Goal: Task Accomplishment & Management: Understand process/instructions

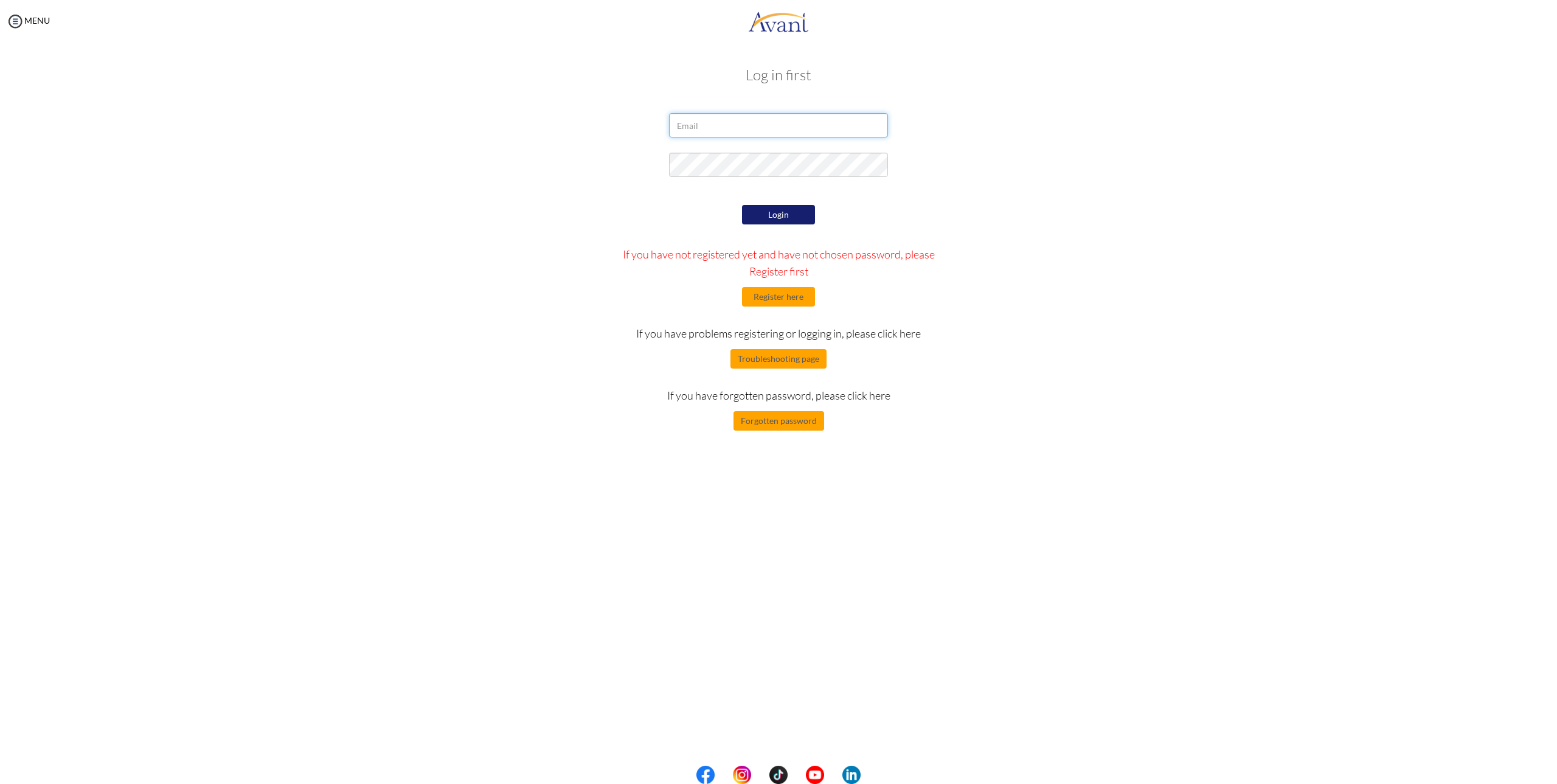
type input "[EMAIL_ADDRESS][DOMAIN_NAME]"
click at [789, 218] on button "Login" at bounding box center [778, 214] width 73 height 19
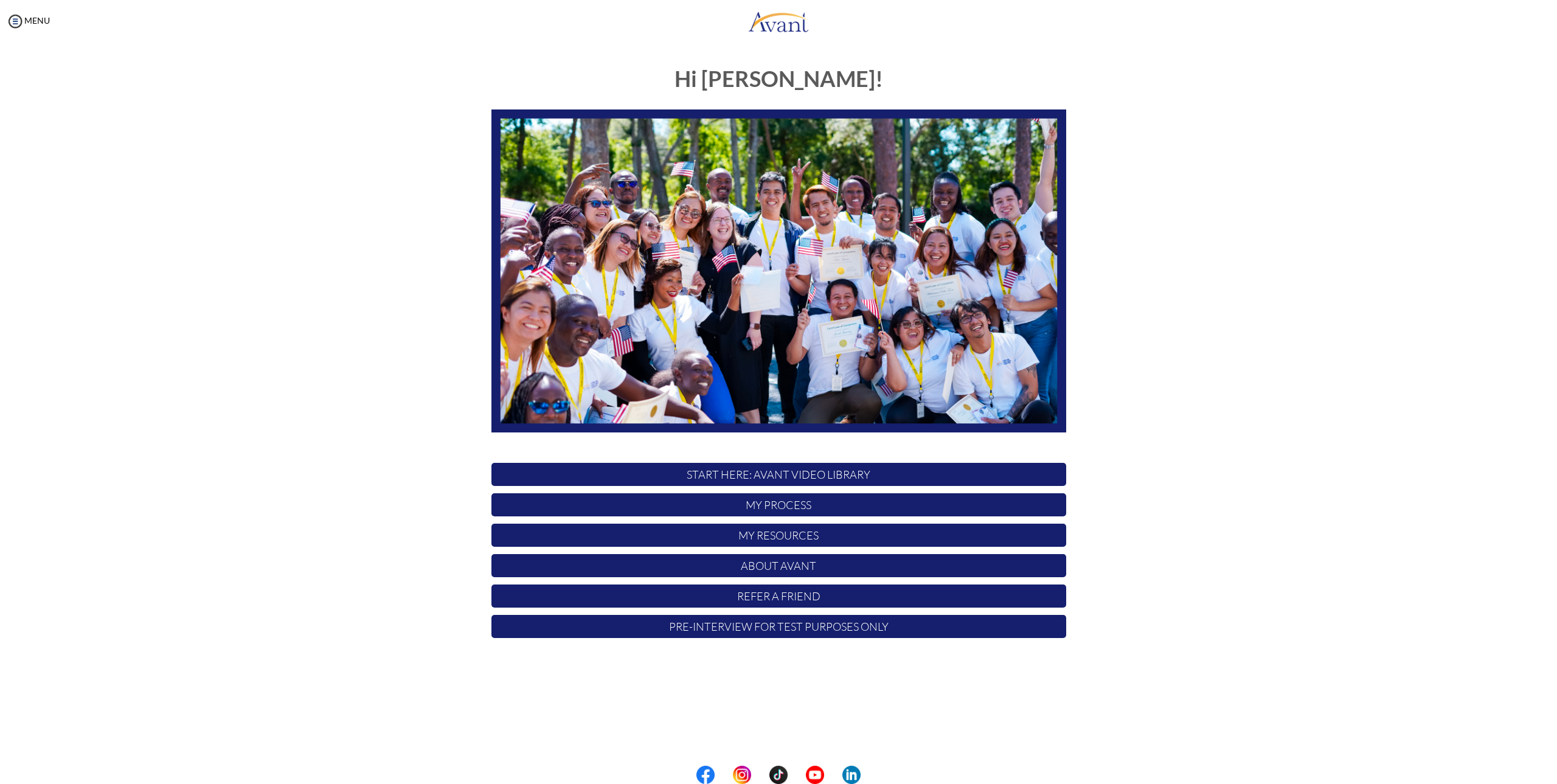
click at [781, 503] on p "My Process" at bounding box center [778, 505] width 575 height 23
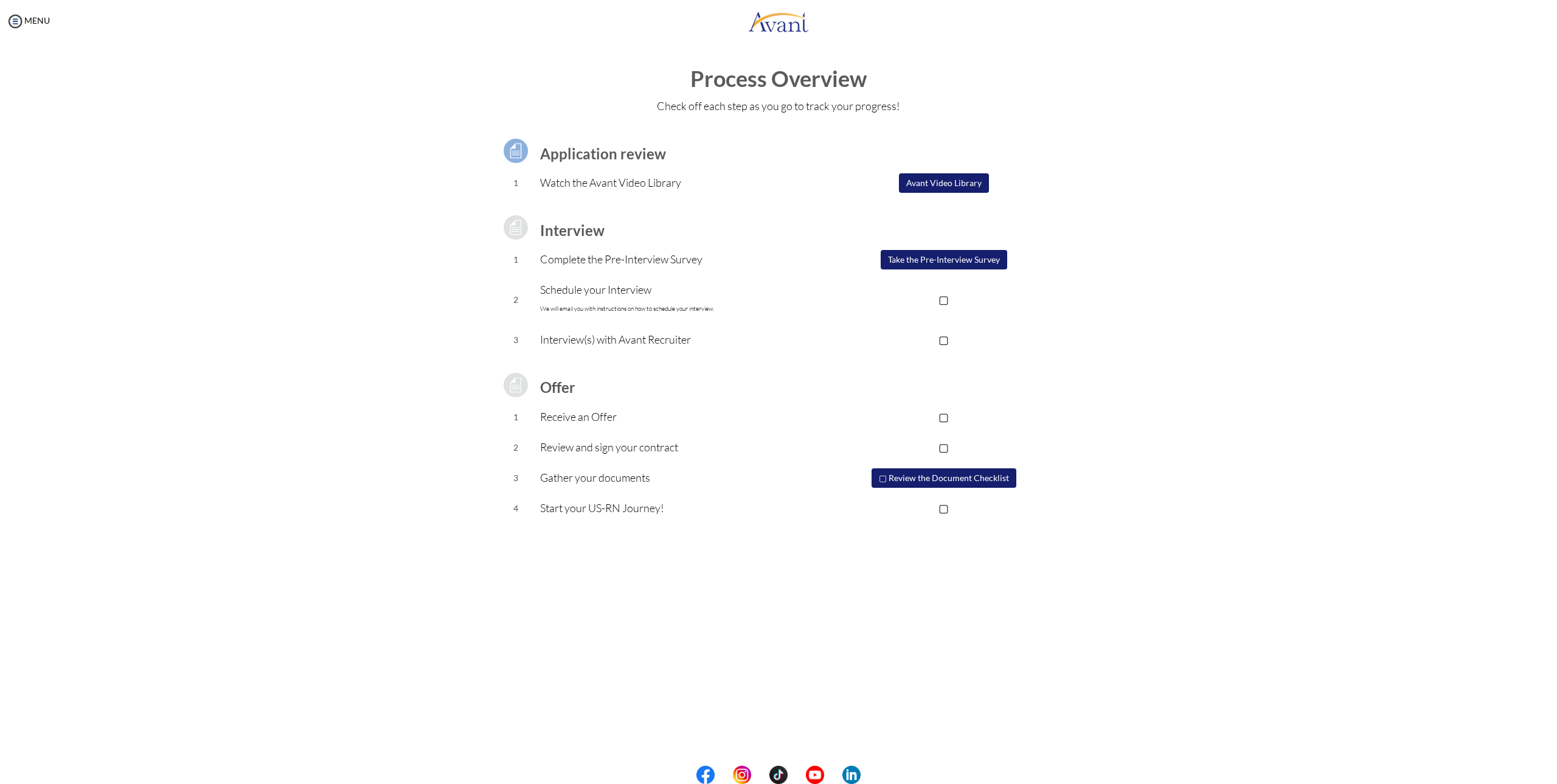
click at [951, 181] on button "Avant Video Library" at bounding box center [944, 182] width 90 height 19
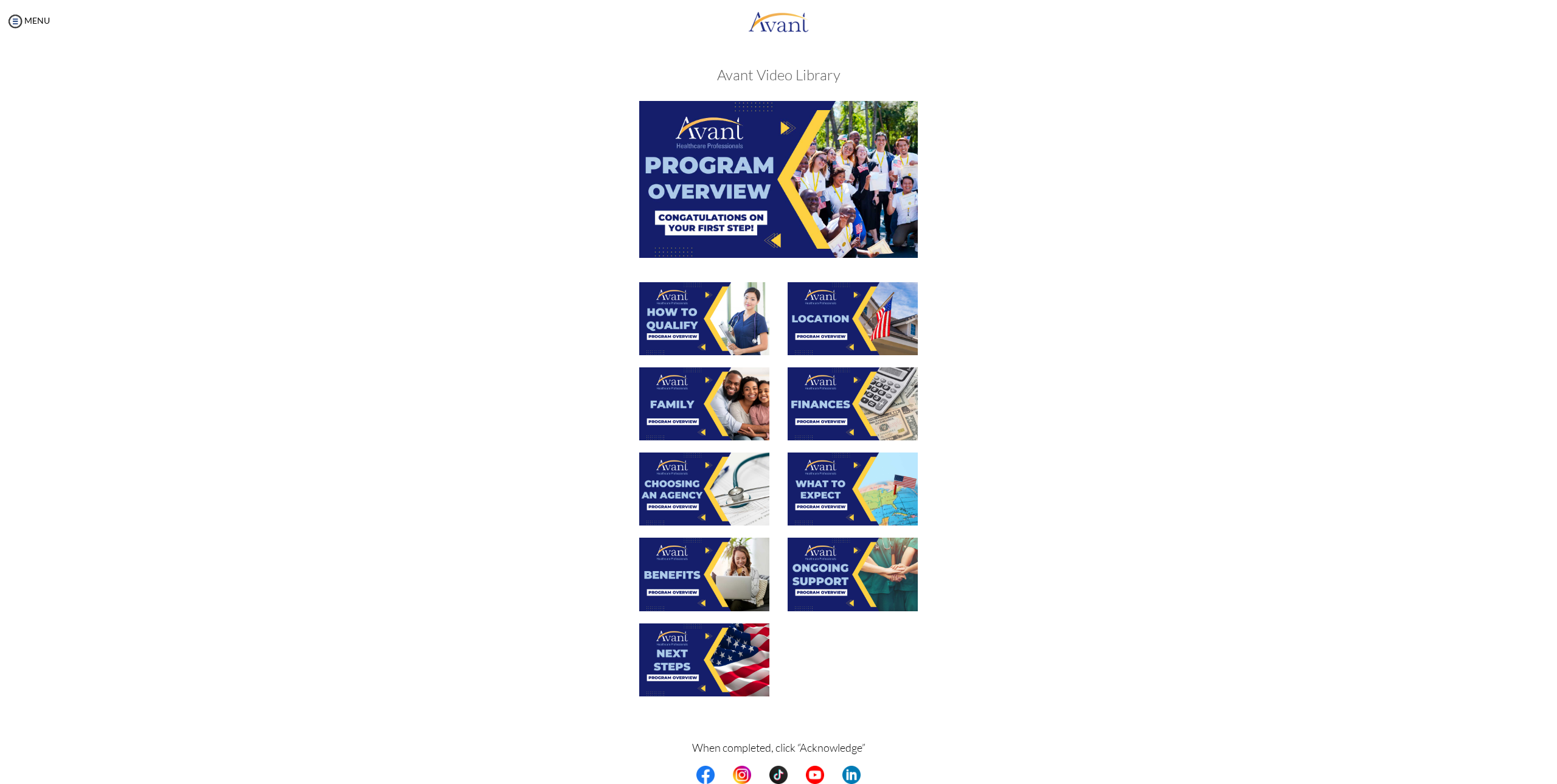
click at [757, 197] on img at bounding box center [778, 179] width 279 height 157
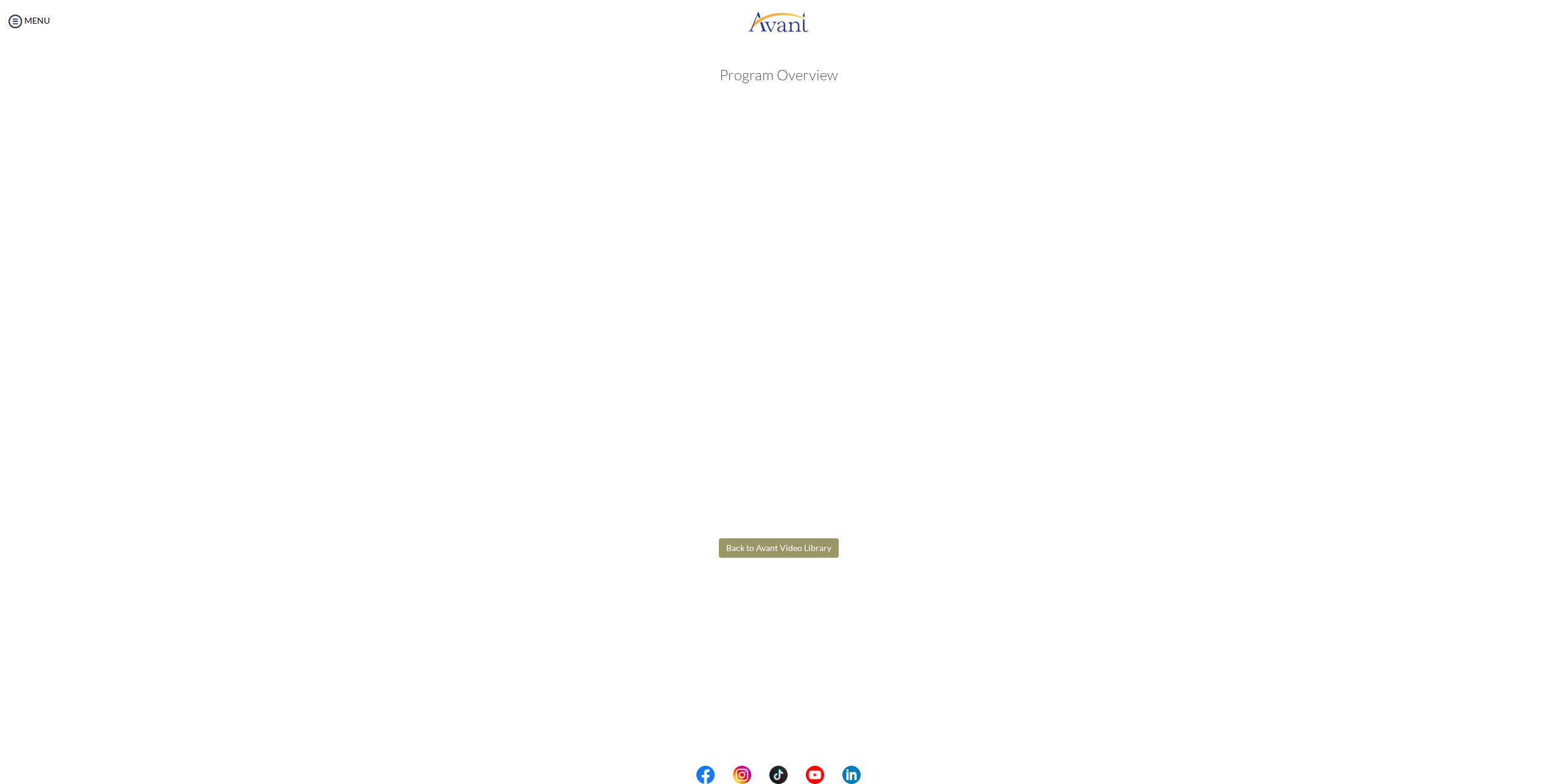
click at [814, 547] on body "Maintenance break. Please come back in 2 hours. MENU My Status What is the next…" at bounding box center [778, 392] width 1557 height 784
click at [818, 549] on button "Back to Avant Video Library" at bounding box center [778, 548] width 120 height 19
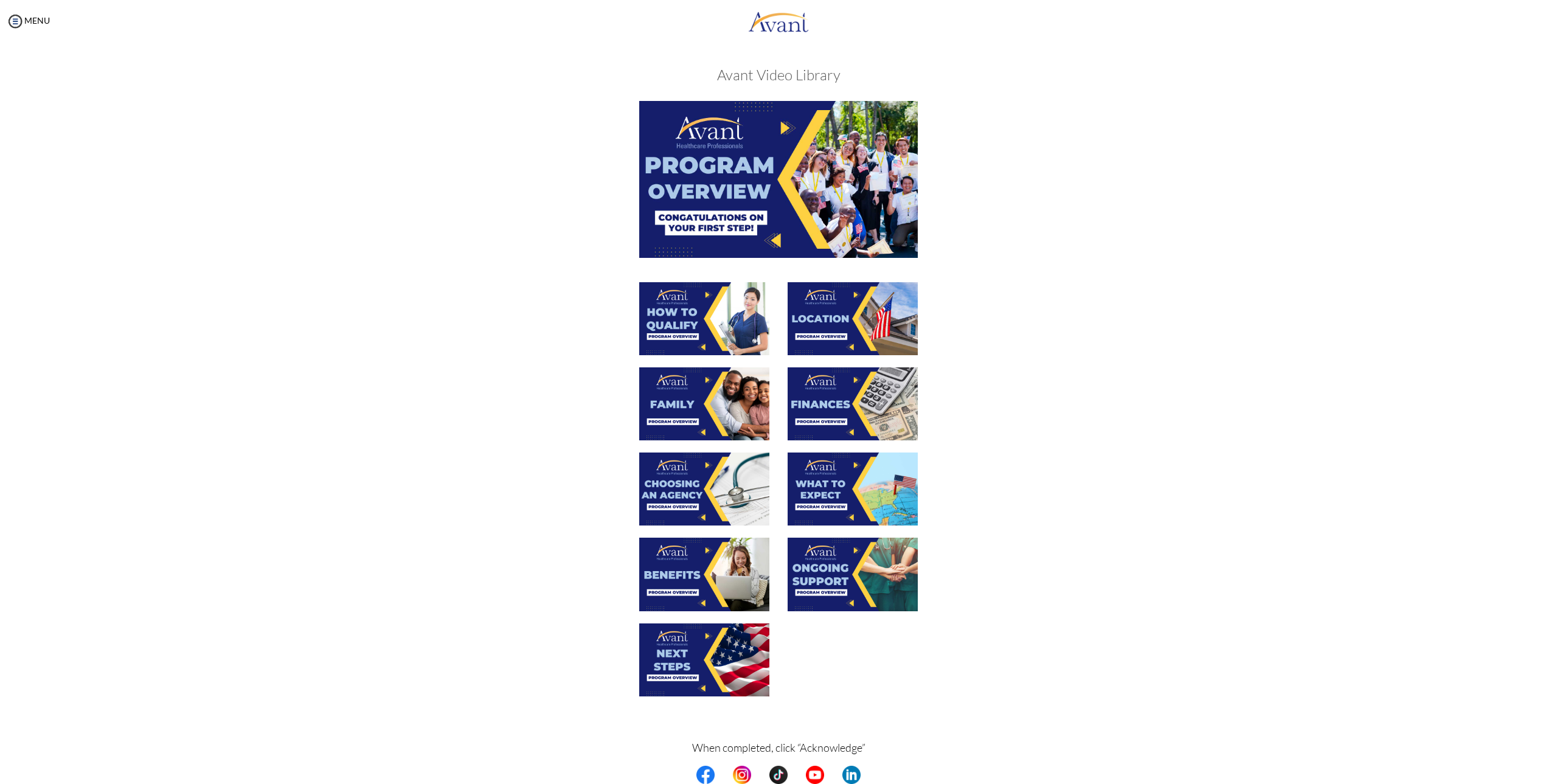
click at [704, 316] on img at bounding box center [704, 319] width 130 height 73
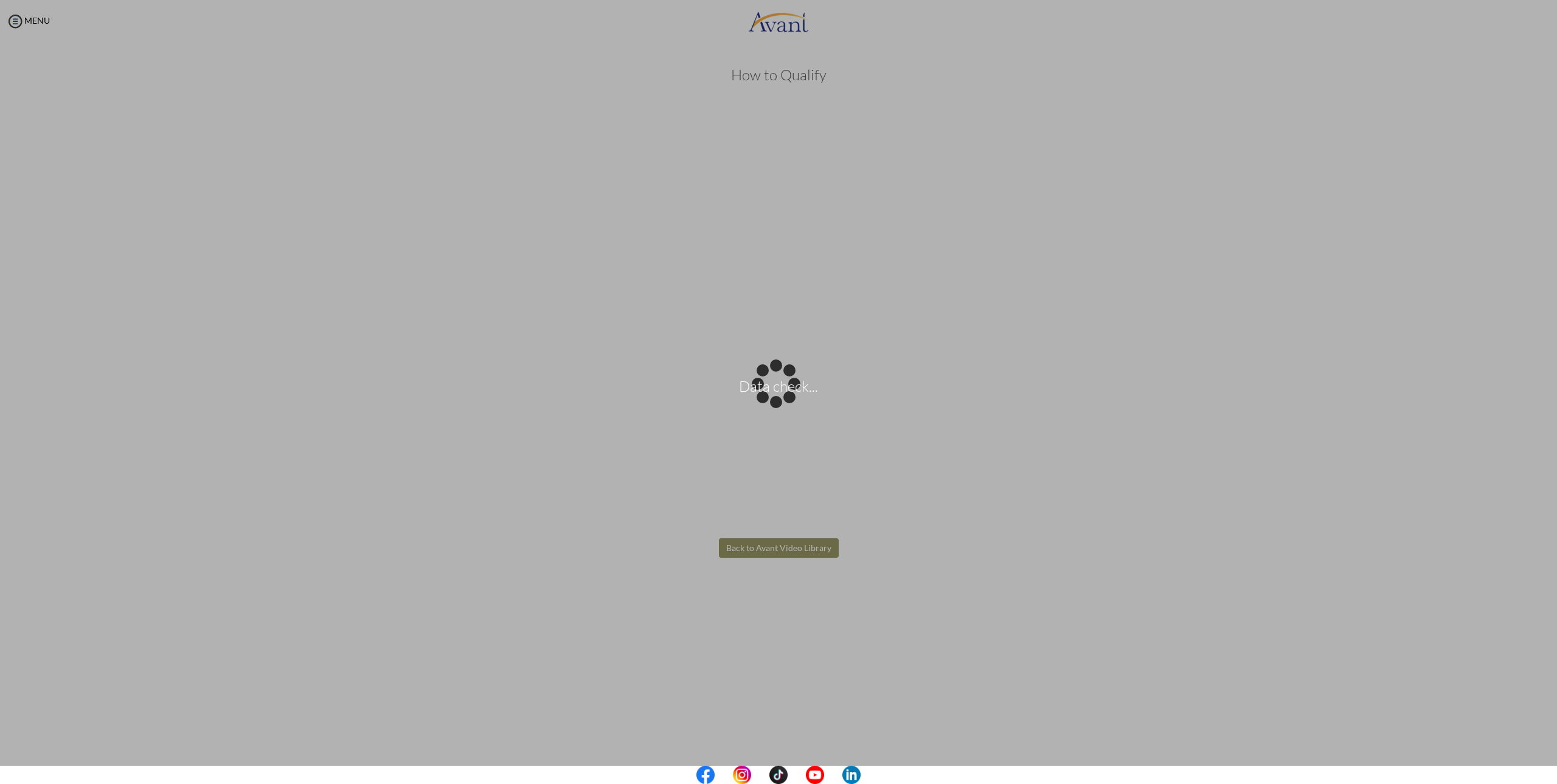
click at [770, 545] on body "Data check... Maintenance break. Please come back in 2 hours. MENU My Status Wh…" at bounding box center [778, 392] width 1557 height 784
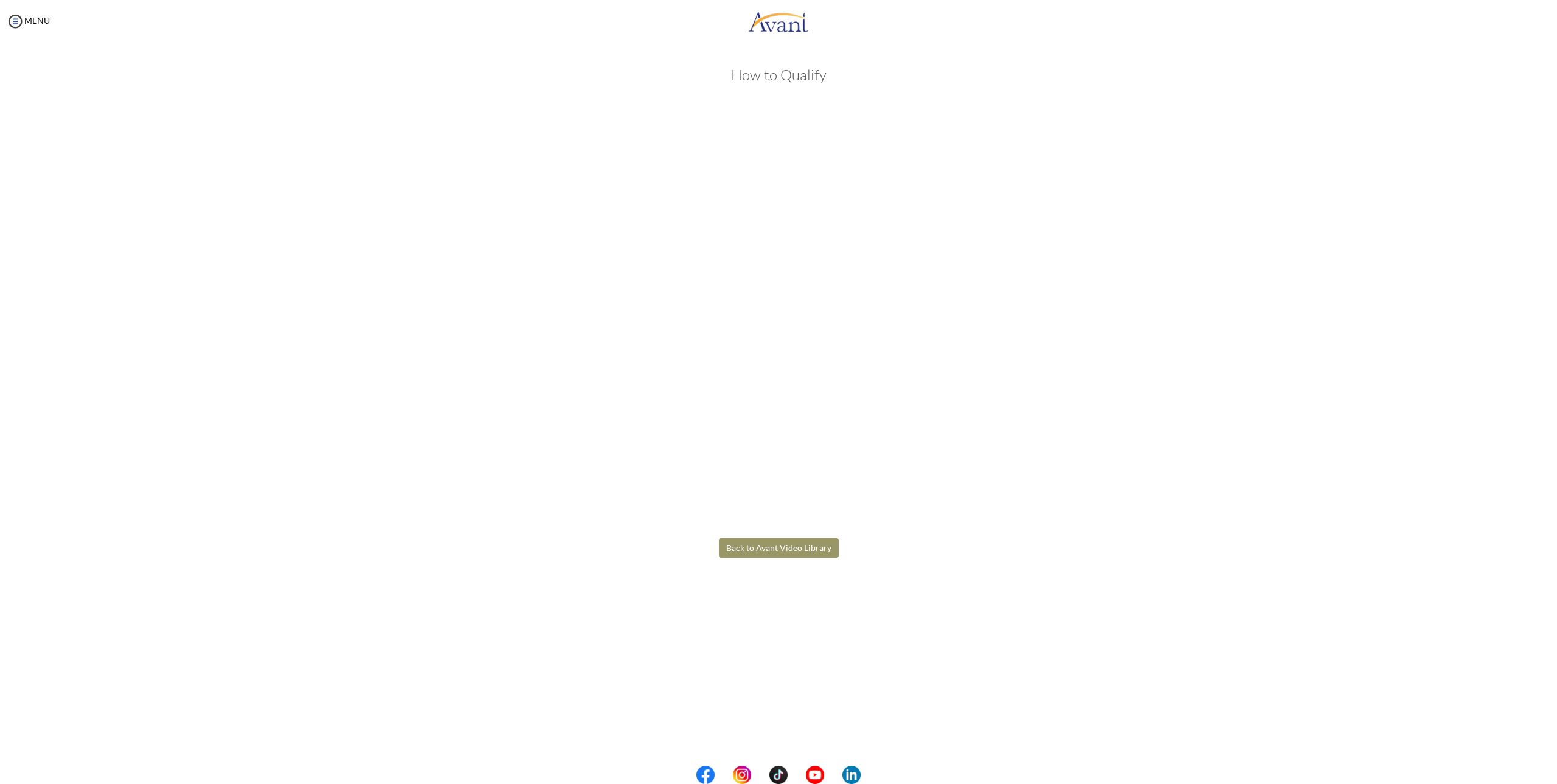
click at [814, 549] on button "Back to Avant Video Library" at bounding box center [778, 548] width 120 height 19
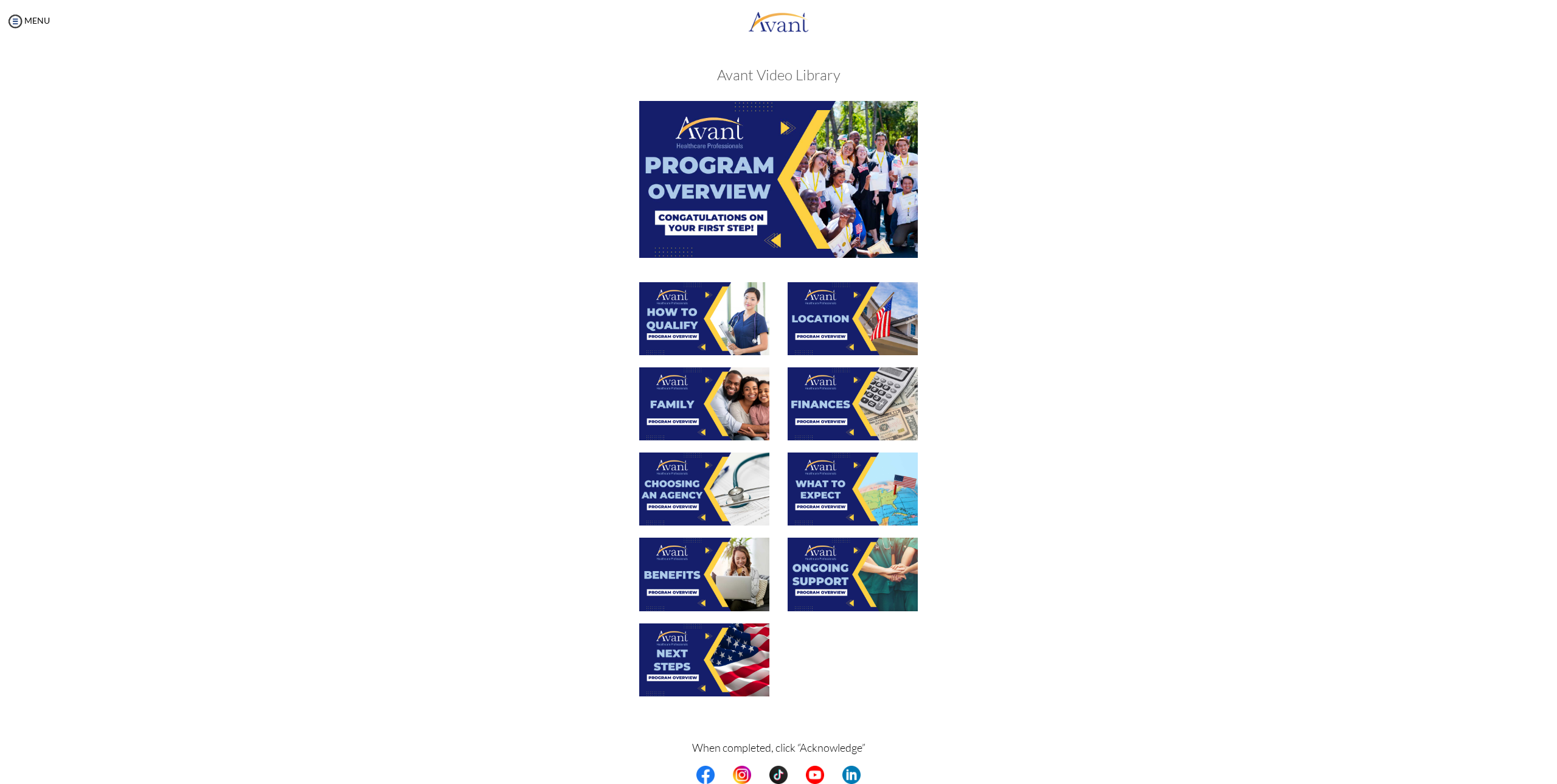
click at [834, 327] on img at bounding box center [852, 319] width 130 height 73
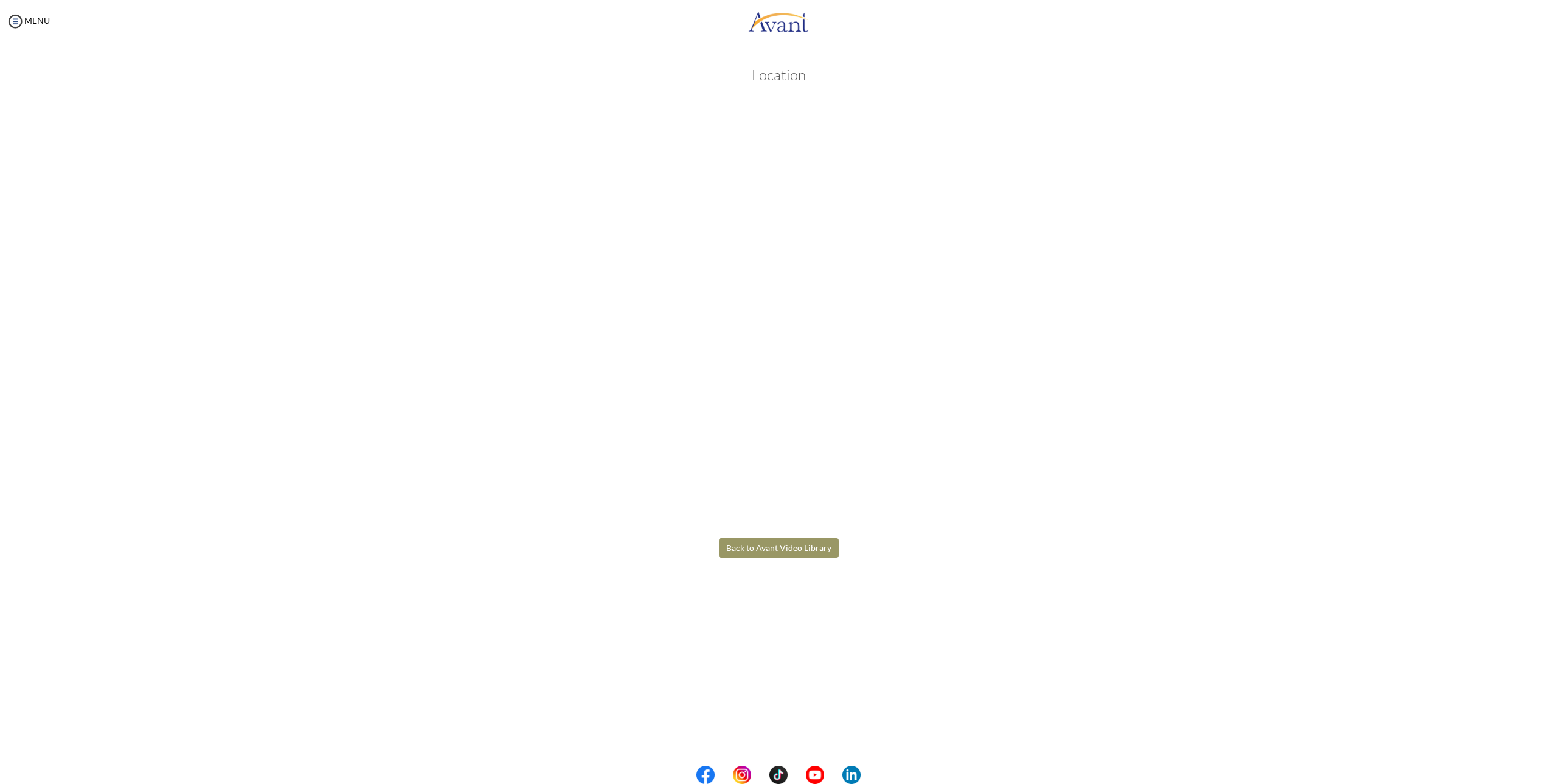
click at [797, 550] on body "Maintenance break. Please come back in 2 hours. MENU My Status What is the next…" at bounding box center [778, 392] width 1557 height 784
click at [812, 551] on button "Back to Avant Video Library" at bounding box center [778, 548] width 120 height 19
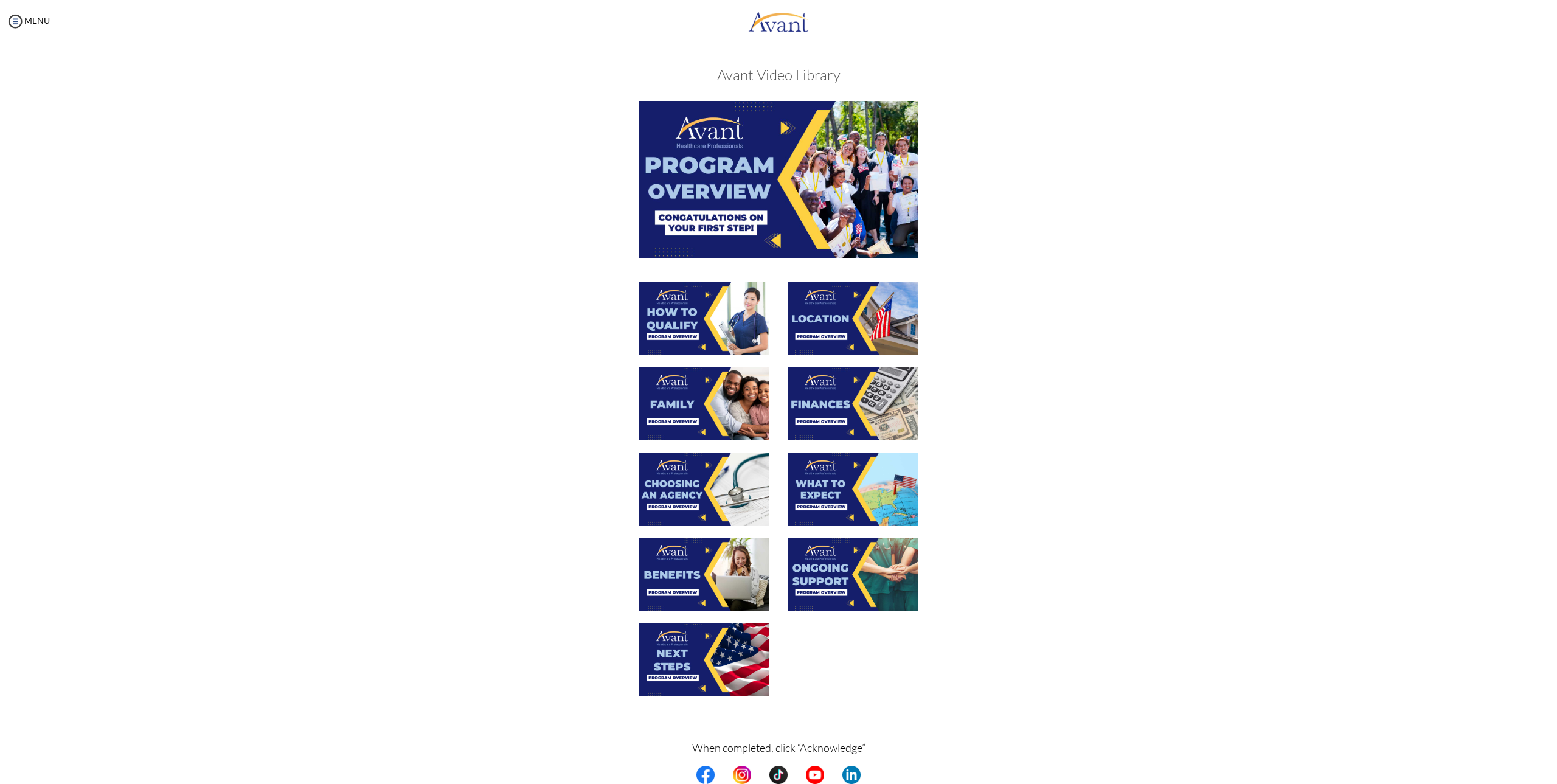
click at [705, 416] on img at bounding box center [704, 404] width 130 height 73
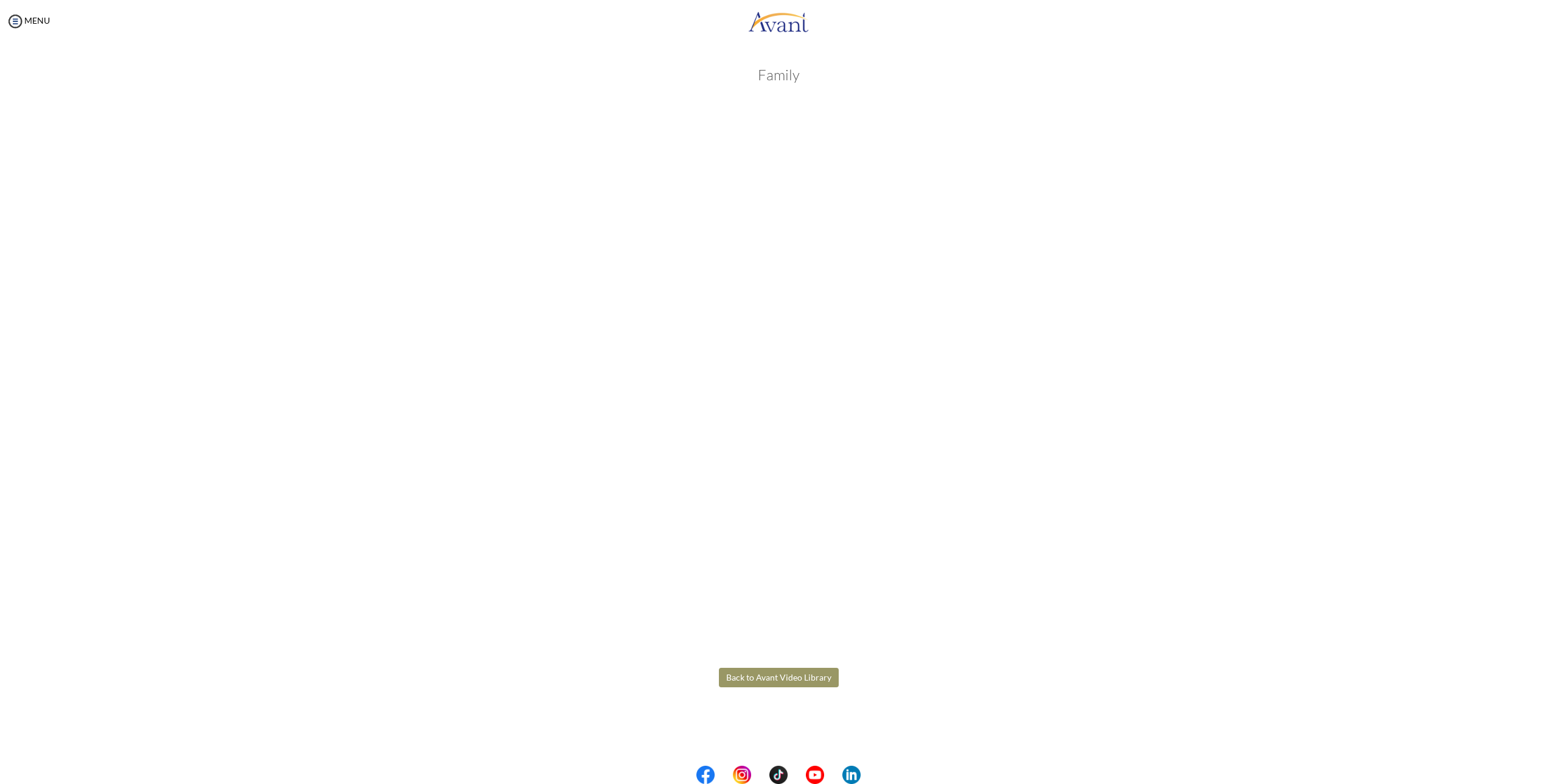
click at [786, 673] on body "Maintenance break. Please come back in 2 hours. MENU My Status What is the next…" at bounding box center [778, 392] width 1557 height 784
click at [794, 677] on button "Back to Avant Video Library" at bounding box center [778, 677] width 120 height 19
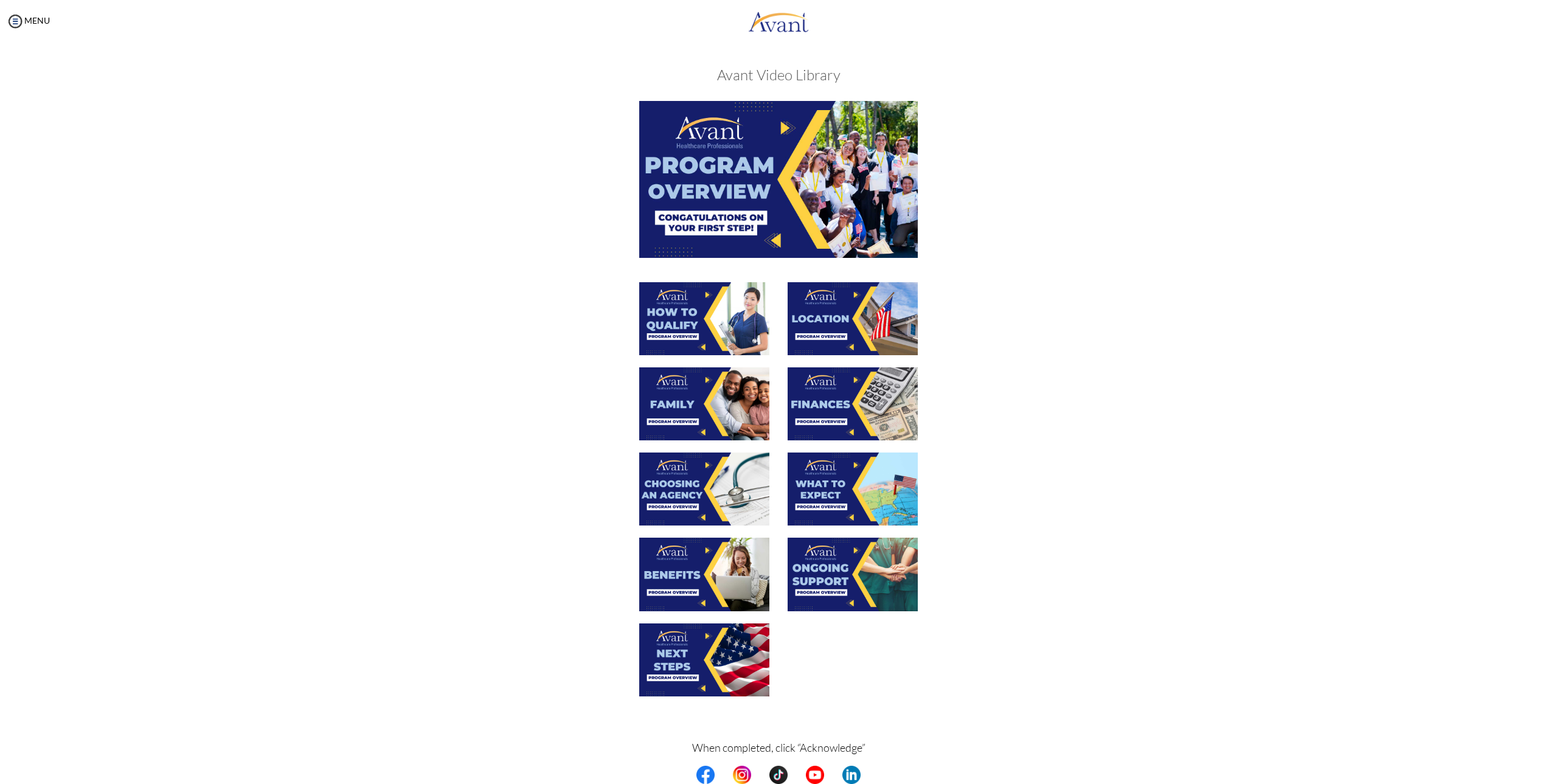
click at [845, 416] on img at bounding box center [852, 404] width 130 height 73
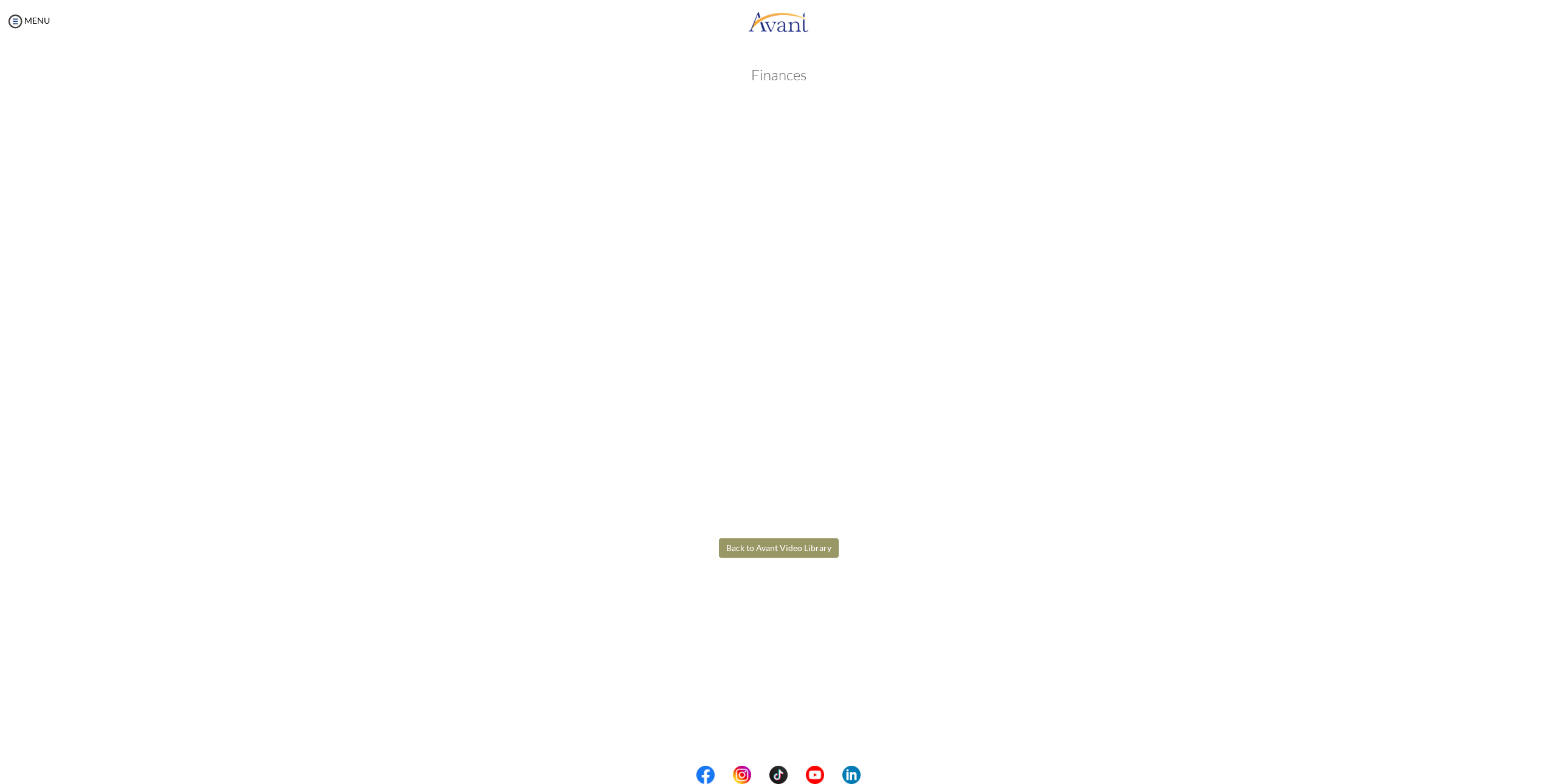
click at [801, 562] on body "Maintenance break. Please come back in 2 hours. MENU My Status What is the next…" at bounding box center [778, 392] width 1557 height 784
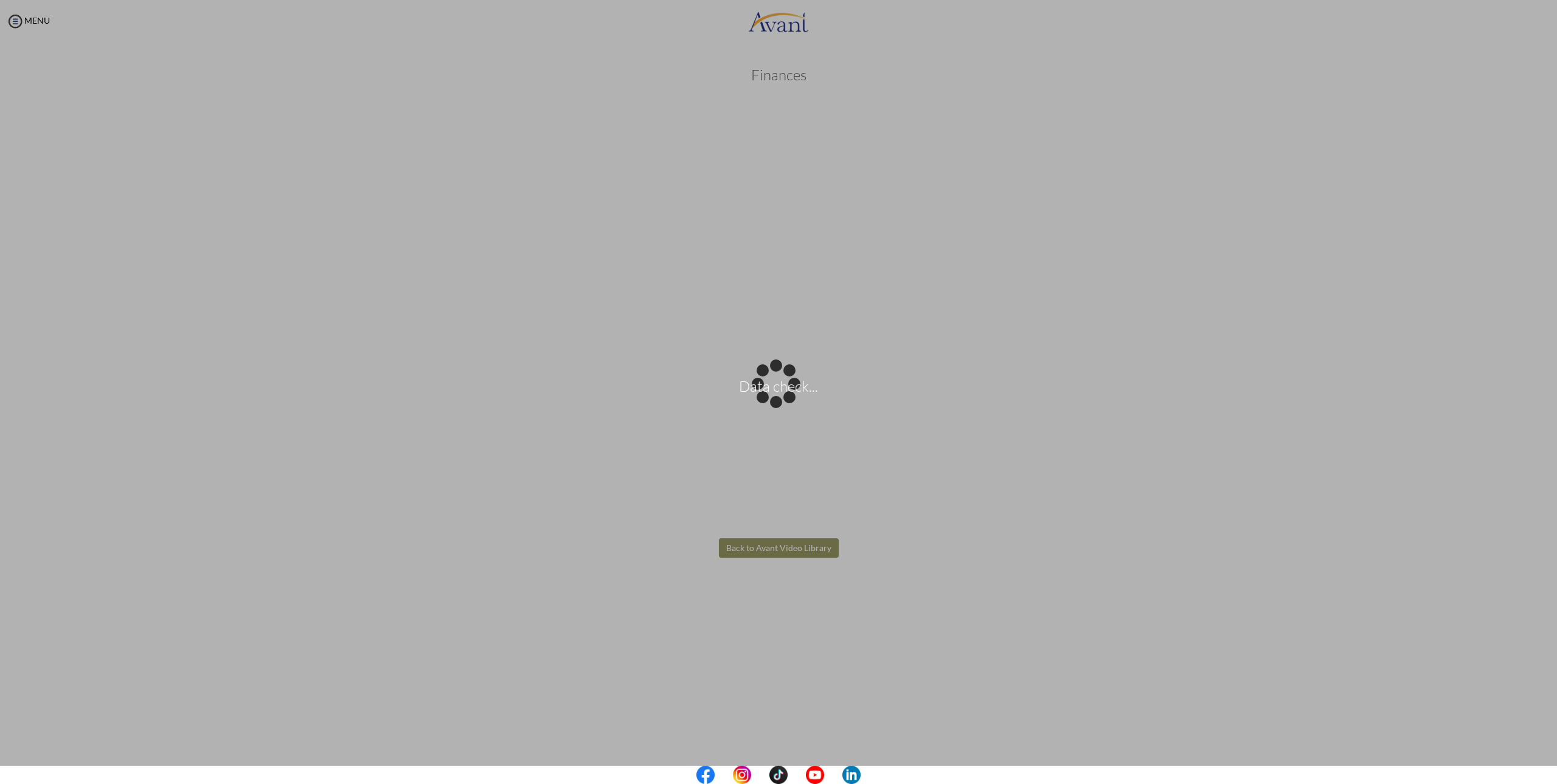
click at [787, 401] on div "Data check..." at bounding box center [778, 392] width 17 height 17
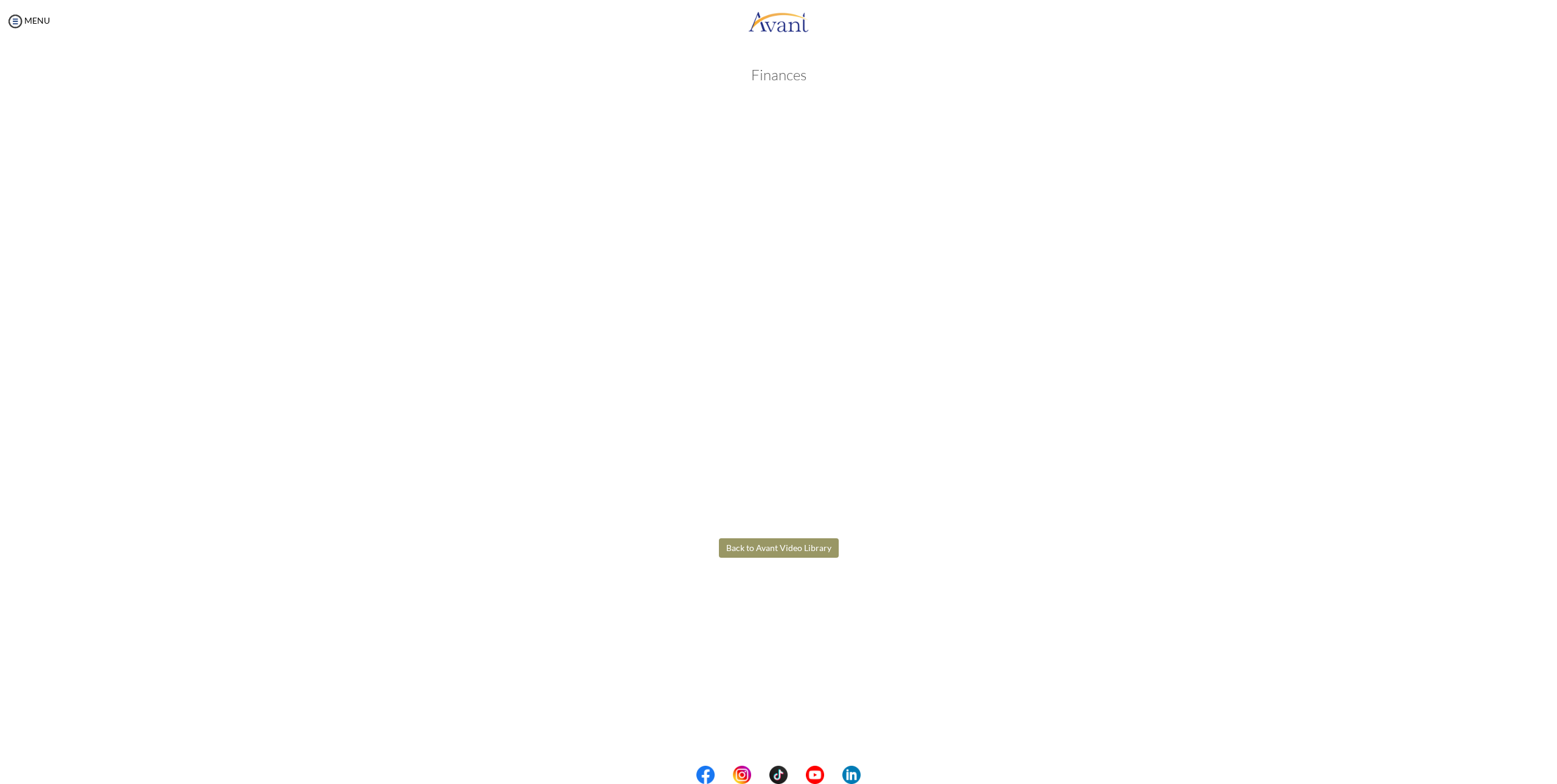
click at [810, 551] on button "Back to Avant Video Library" at bounding box center [778, 548] width 120 height 19
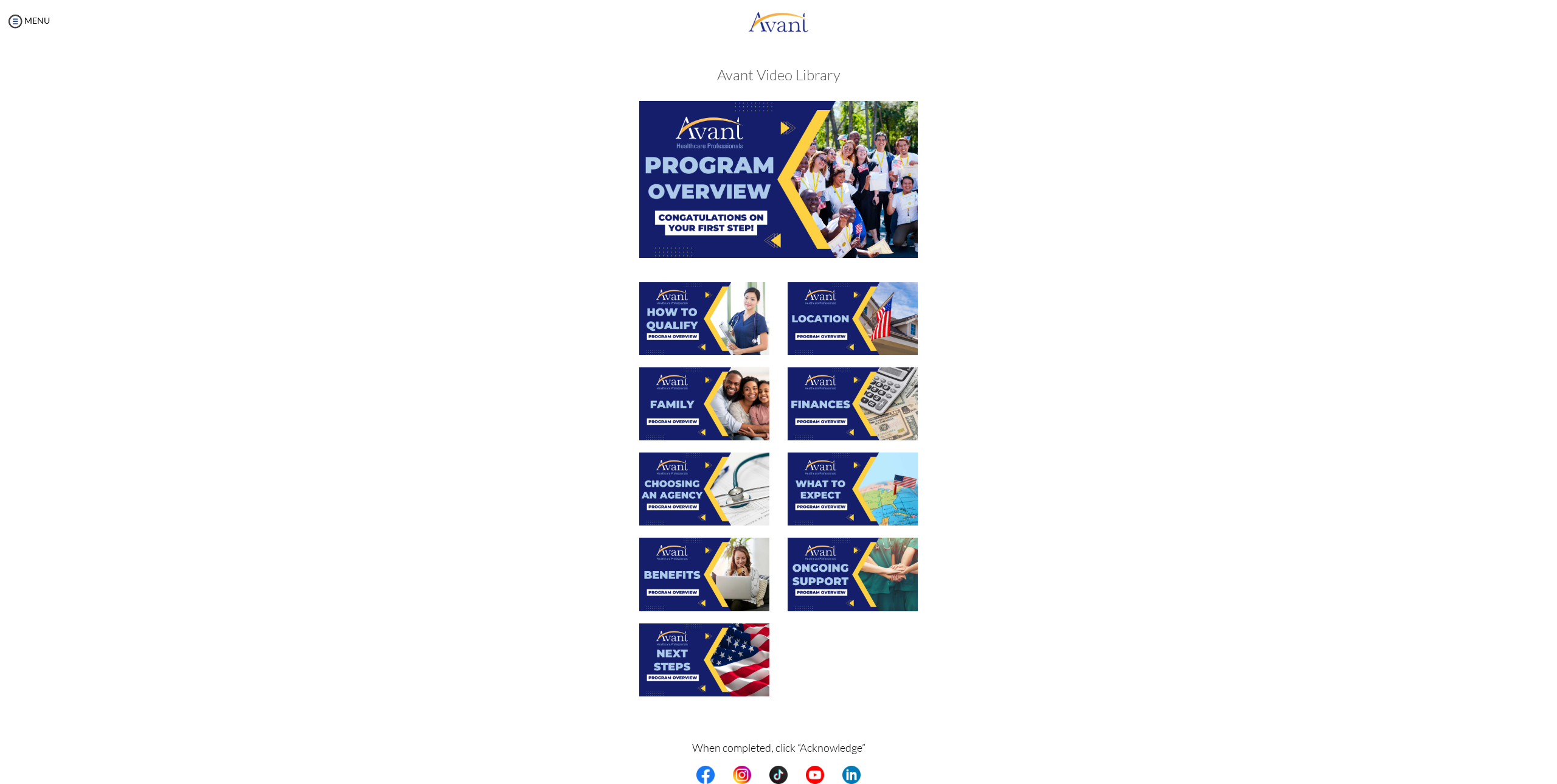
click at [712, 501] on img at bounding box center [704, 489] width 130 height 73
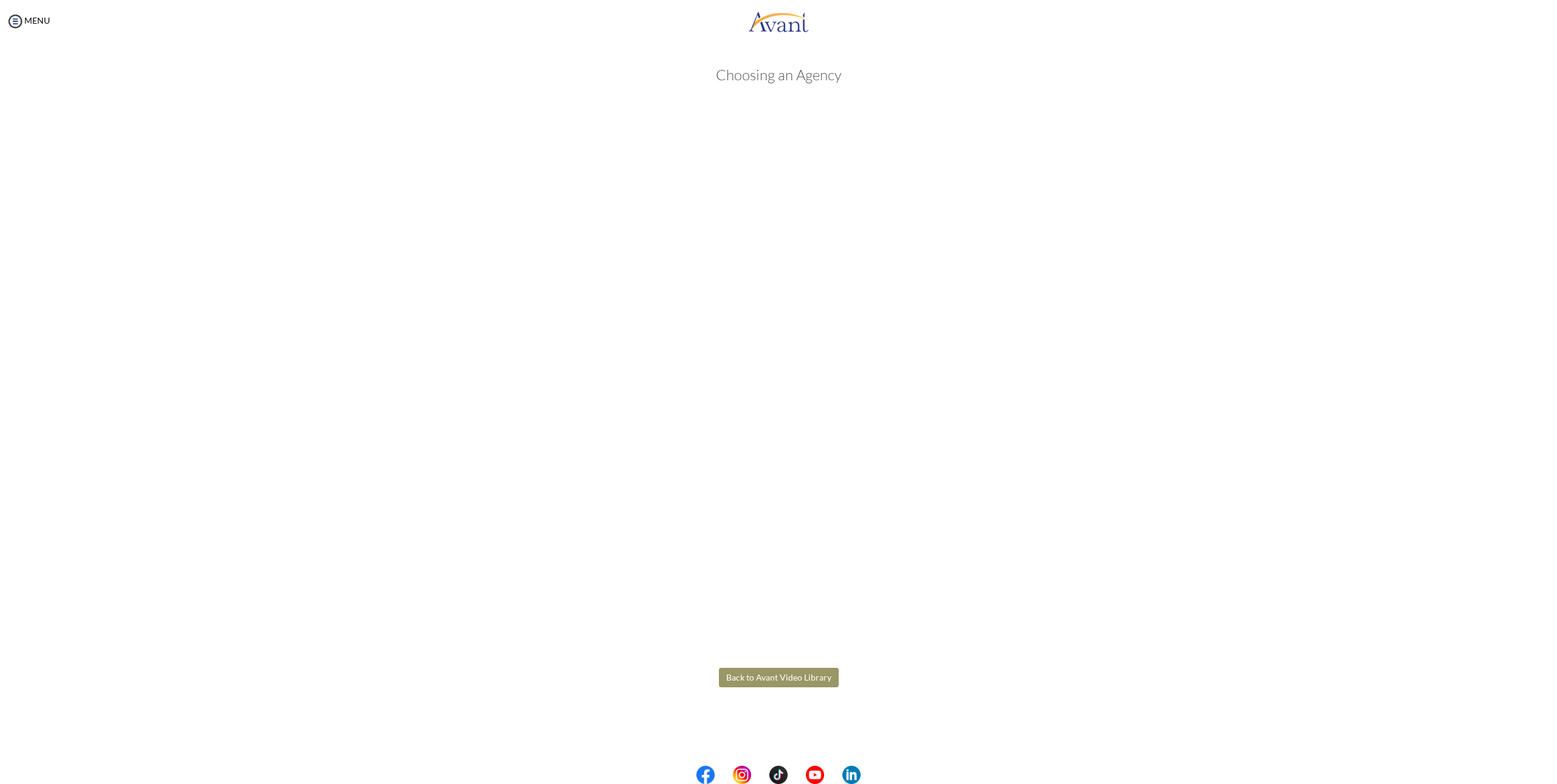
click at [823, 673] on body "Maintenance break. Please come back in 2 hours. MENU My Status What is the next…" at bounding box center [778, 392] width 1557 height 784
click at [830, 675] on button "Back to Avant Video Library" at bounding box center [778, 677] width 120 height 19
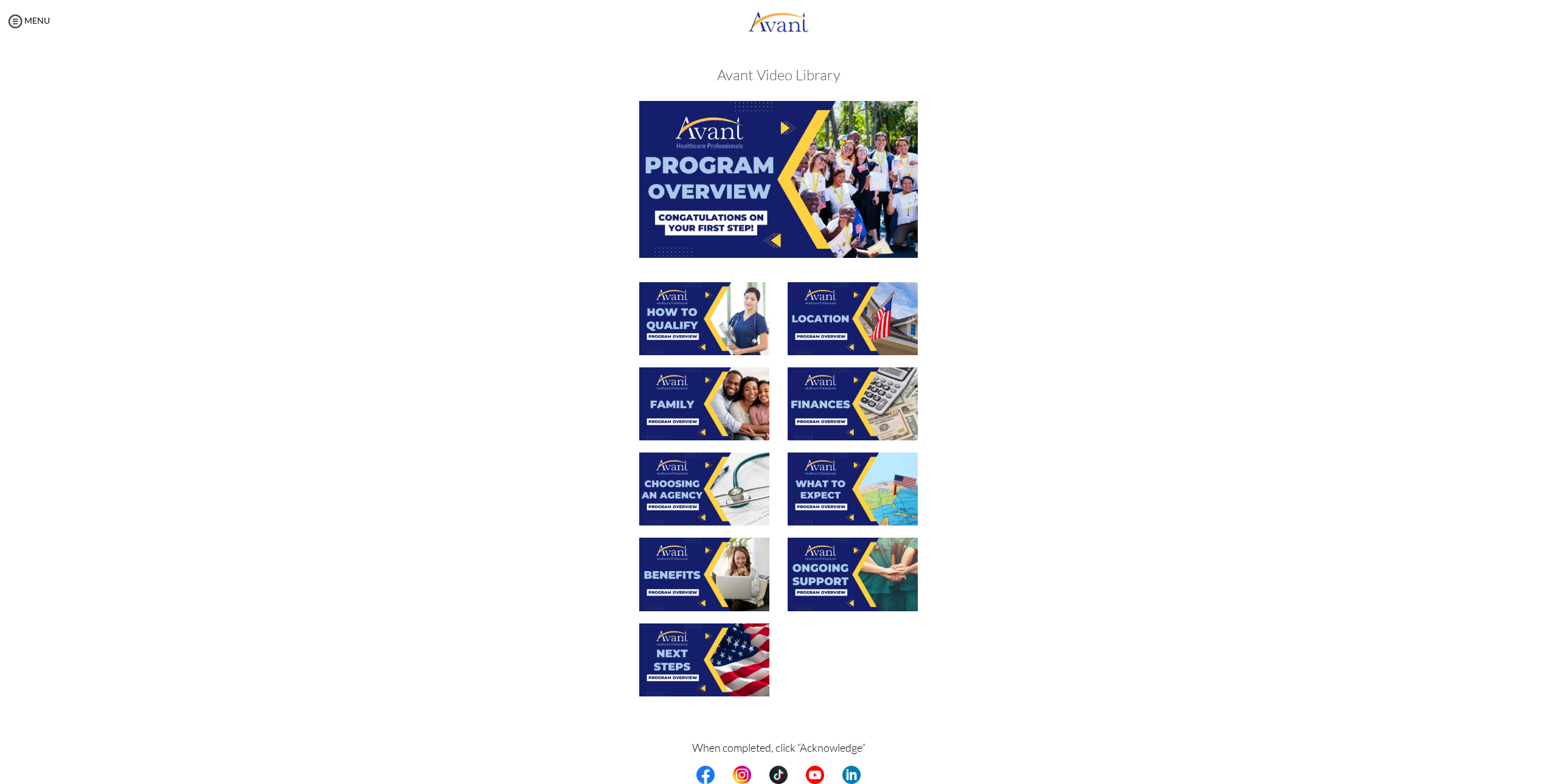
click at [886, 511] on img at bounding box center [852, 489] width 130 height 73
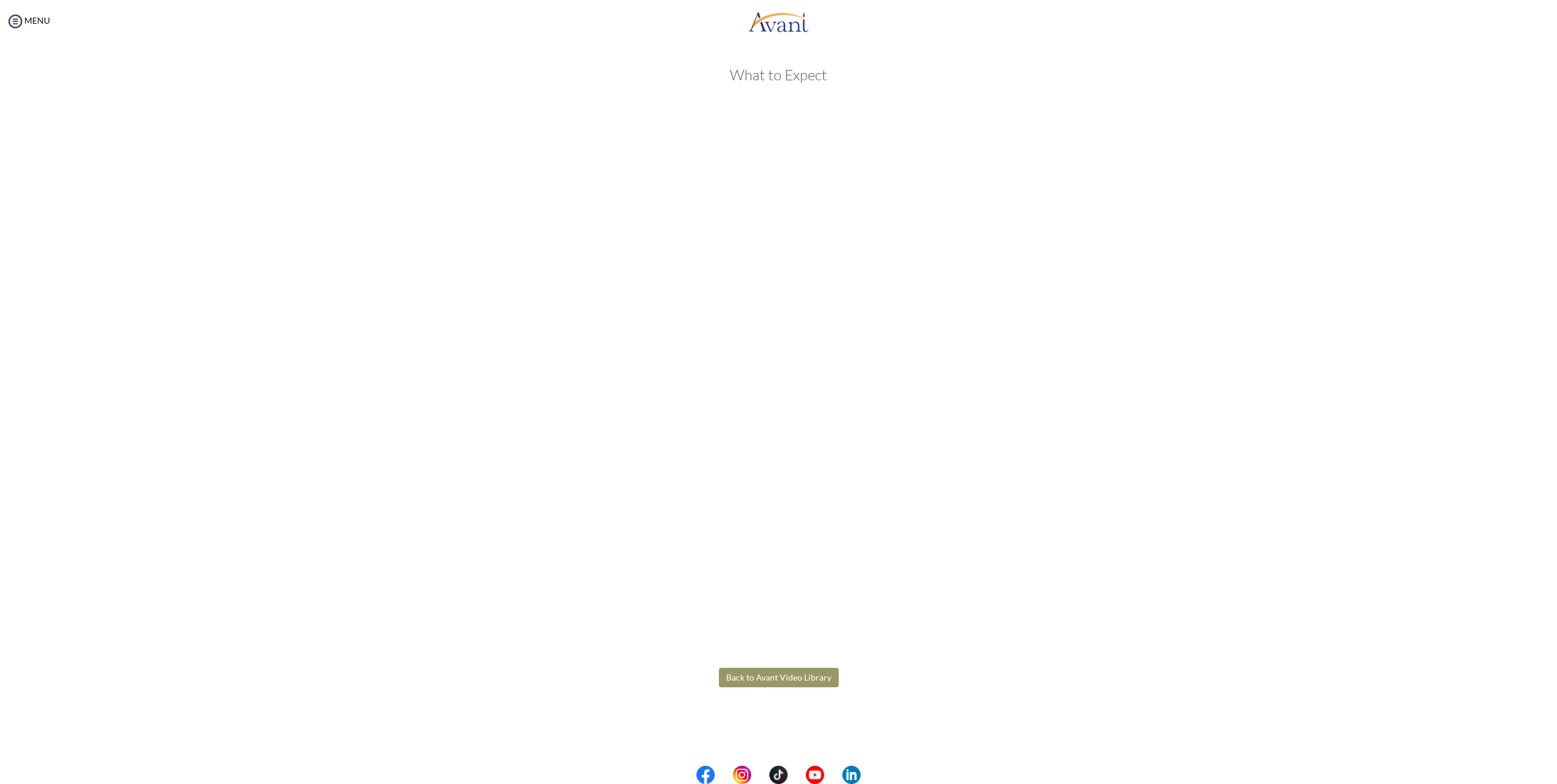
click at [770, 686] on body "Maintenance break. Please come back in 2 hours. MENU My Status What is the next…" at bounding box center [778, 392] width 1557 height 784
click at [788, 683] on button "Back to Avant Video Library" at bounding box center [778, 677] width 120 height 19
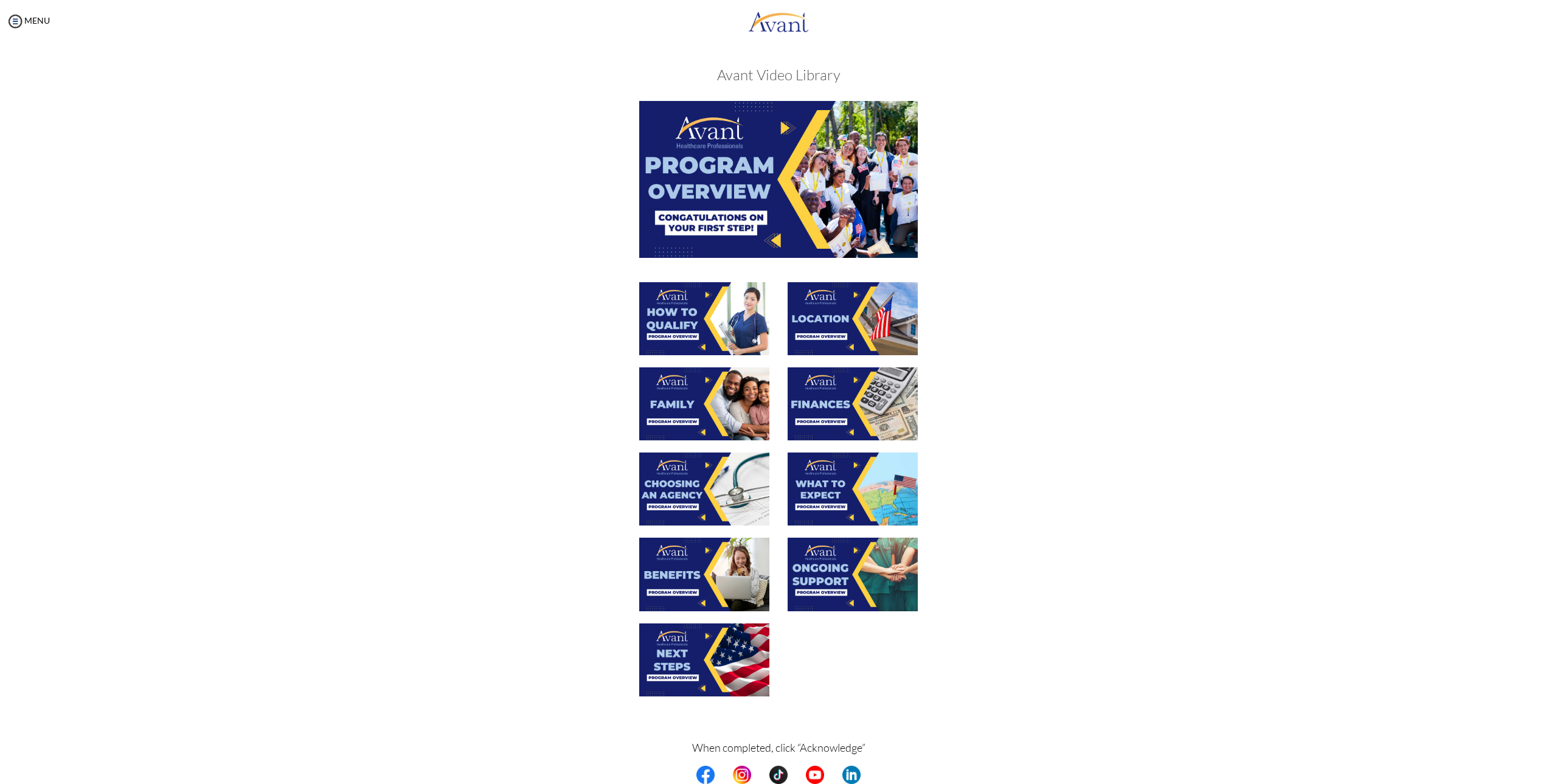
click at [722, 582] on img at bounding box center [704, 574] width 130 height 73
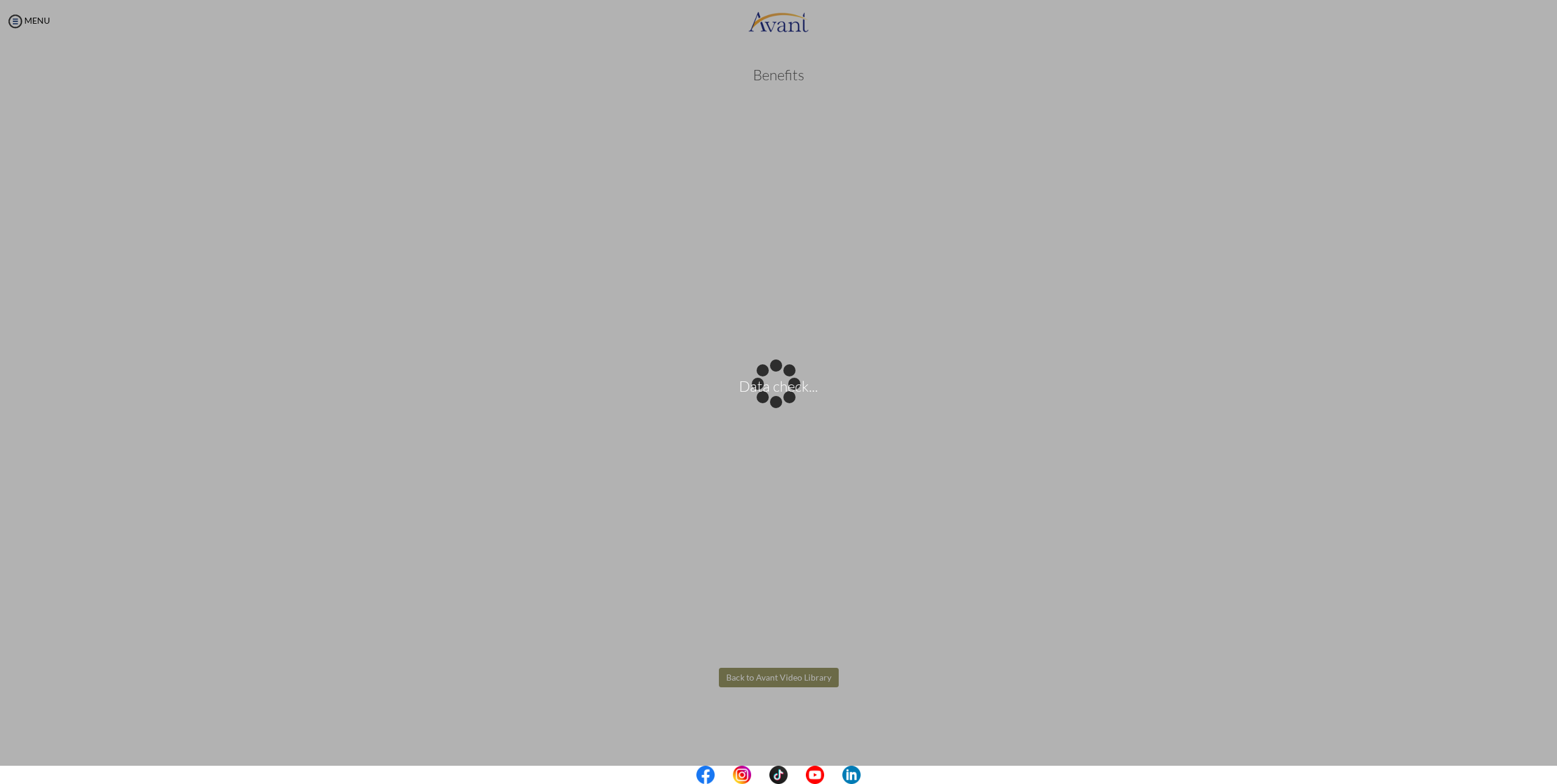
click at [822, 683] on body "Data check... Maintenance break. Please come back in 2 hours. MENU My Status Wh…" at bounding box center [778, 392] width 1557 height 784
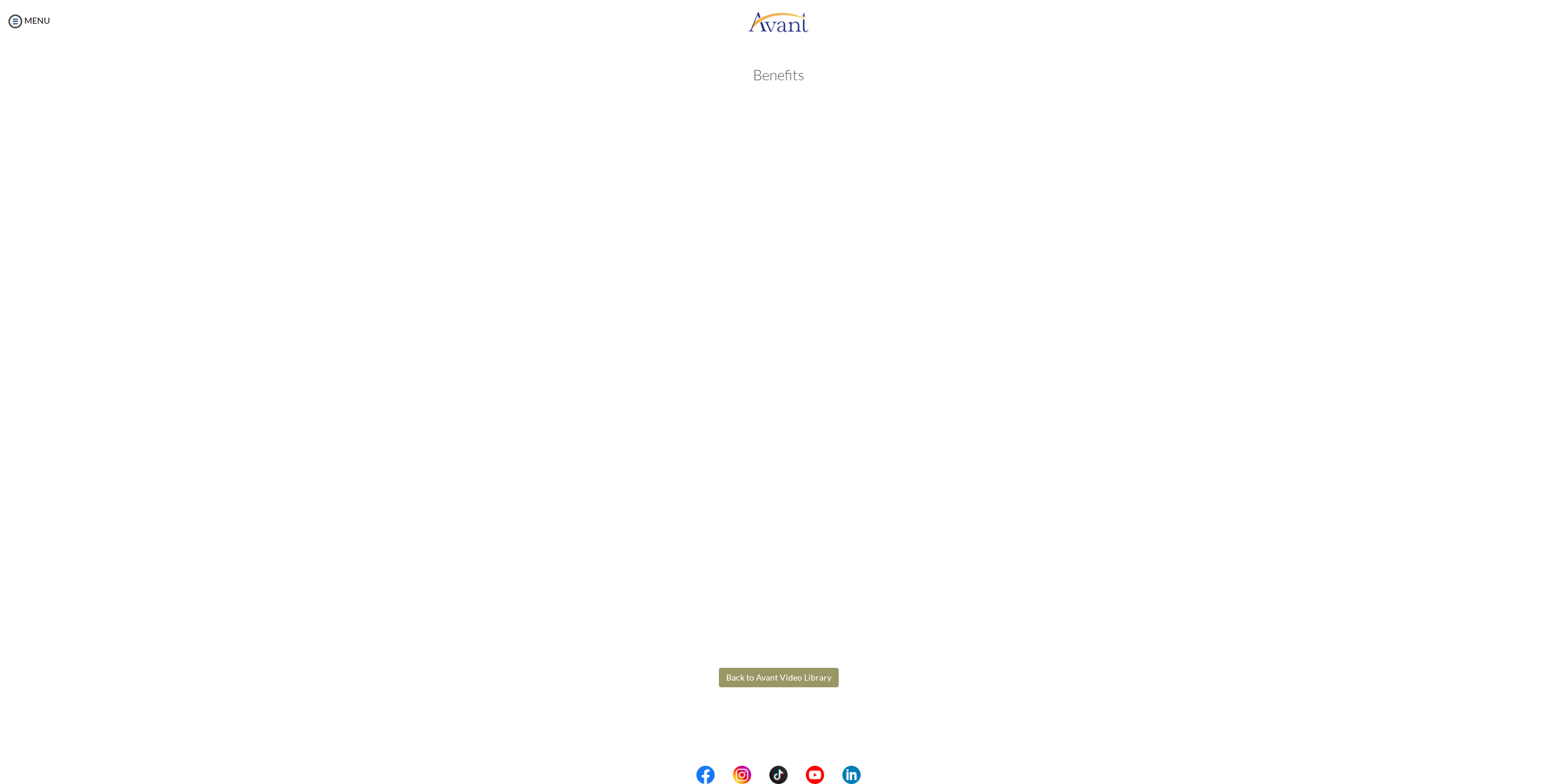
click at [822, 683] on button "Back to Avant Video Library" at bounding box center [778, 677] width 120 height 19
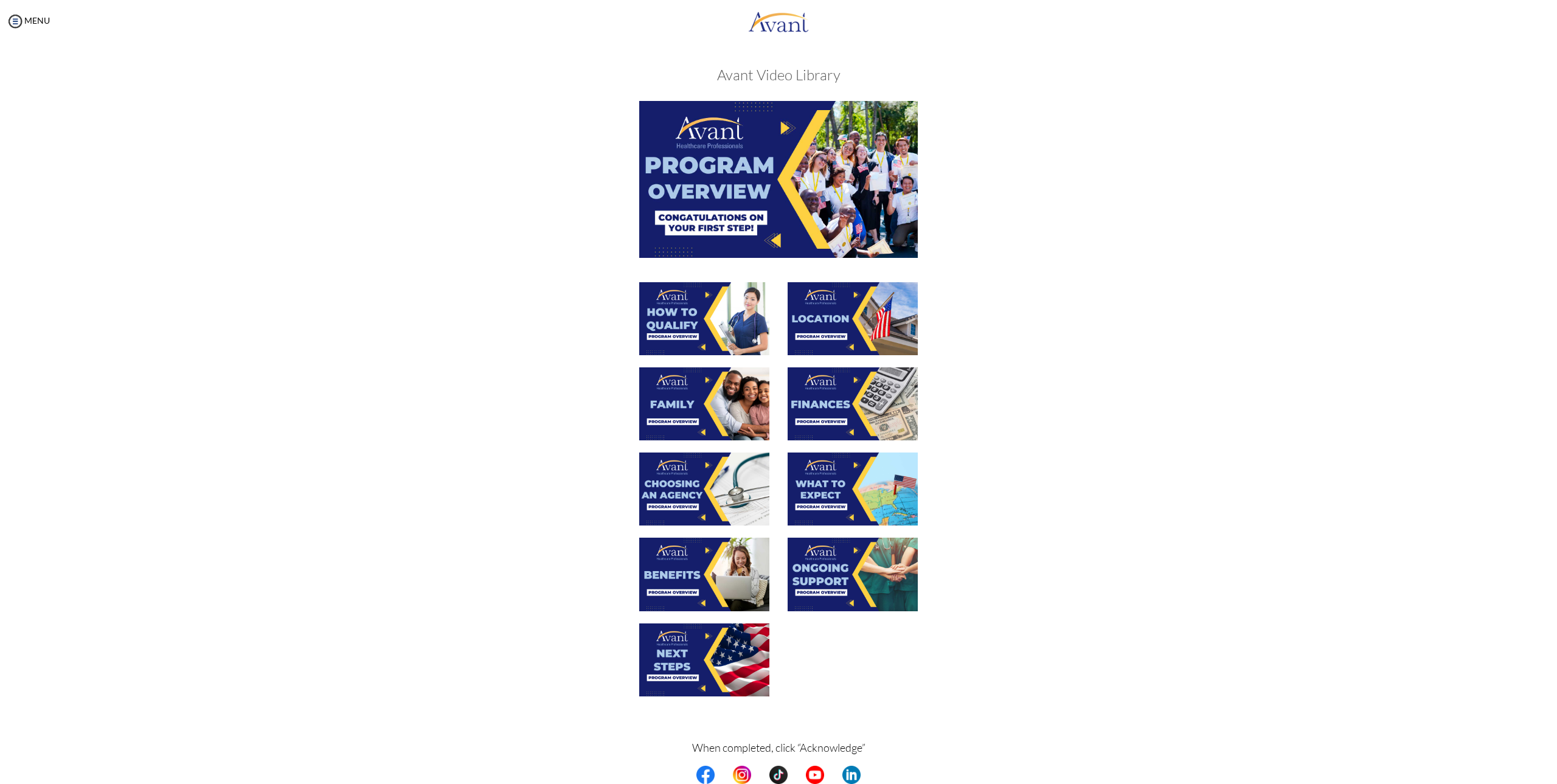
click at [722, 670] on img at bounding box center [704, 660] width 130 height 73
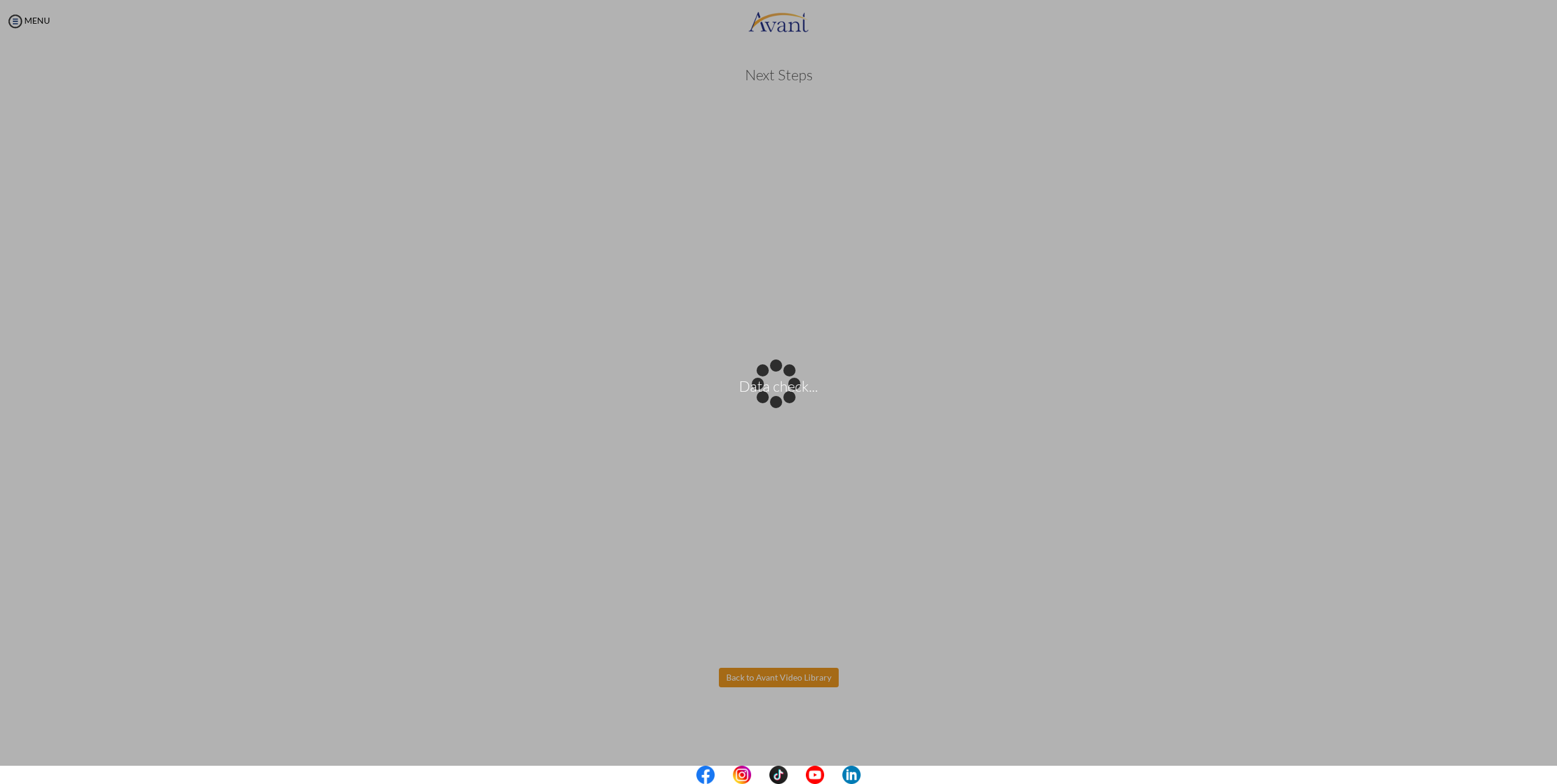
click at [794, 673] on body "Data check... Maintenance break. Please come back in 2 hours. MENU My Status Wh…" at bounding box center [778, 392] width 1557 height 784
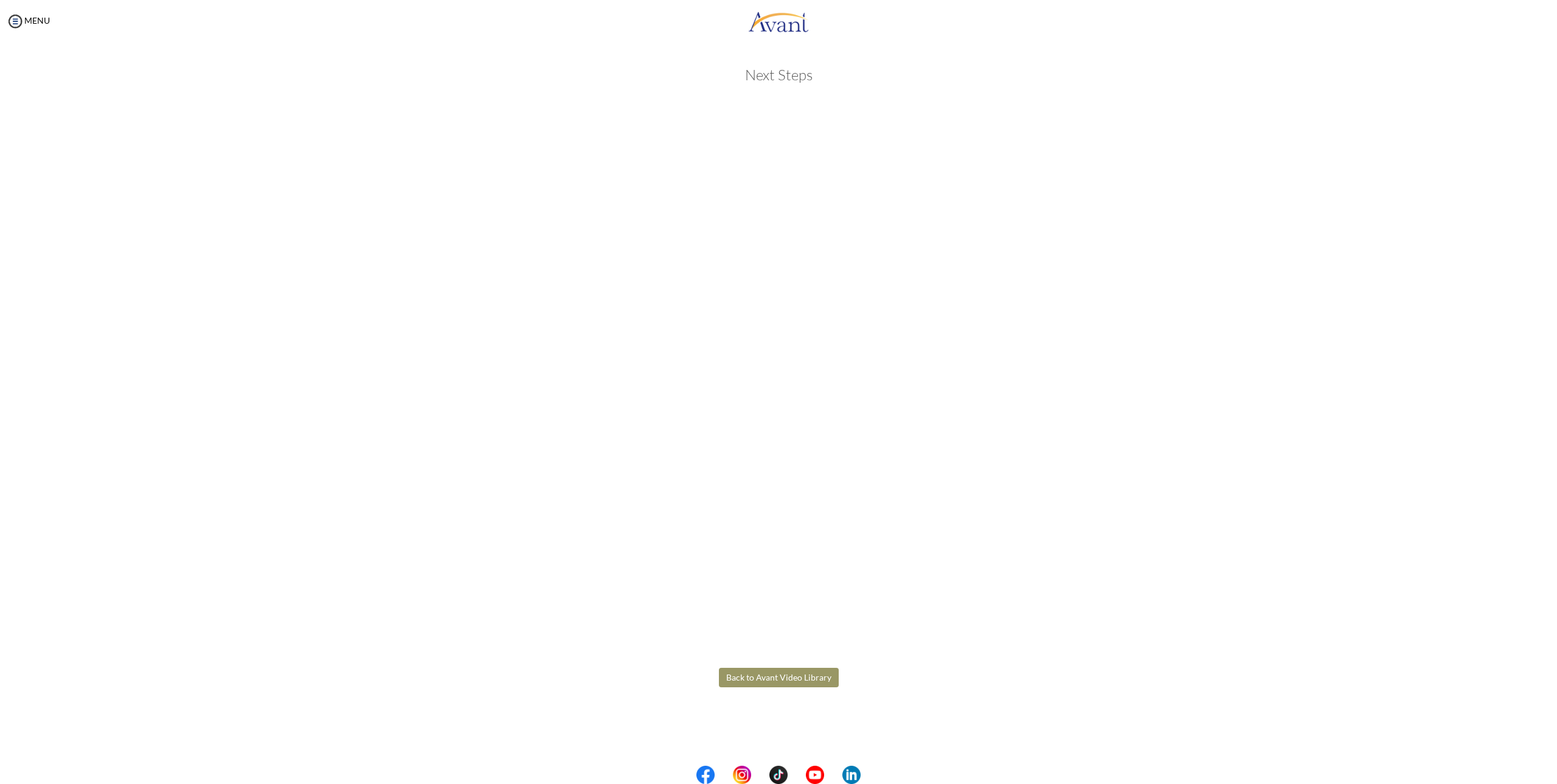
click at [817, 690] on div "Next Steps Back to Avant Video Library" at bounding box center [778, 406] width 712 height 704
click at [815, 679] on button "Back to Avant Video Library" at bounding box center [778, 677] width 120 height 19
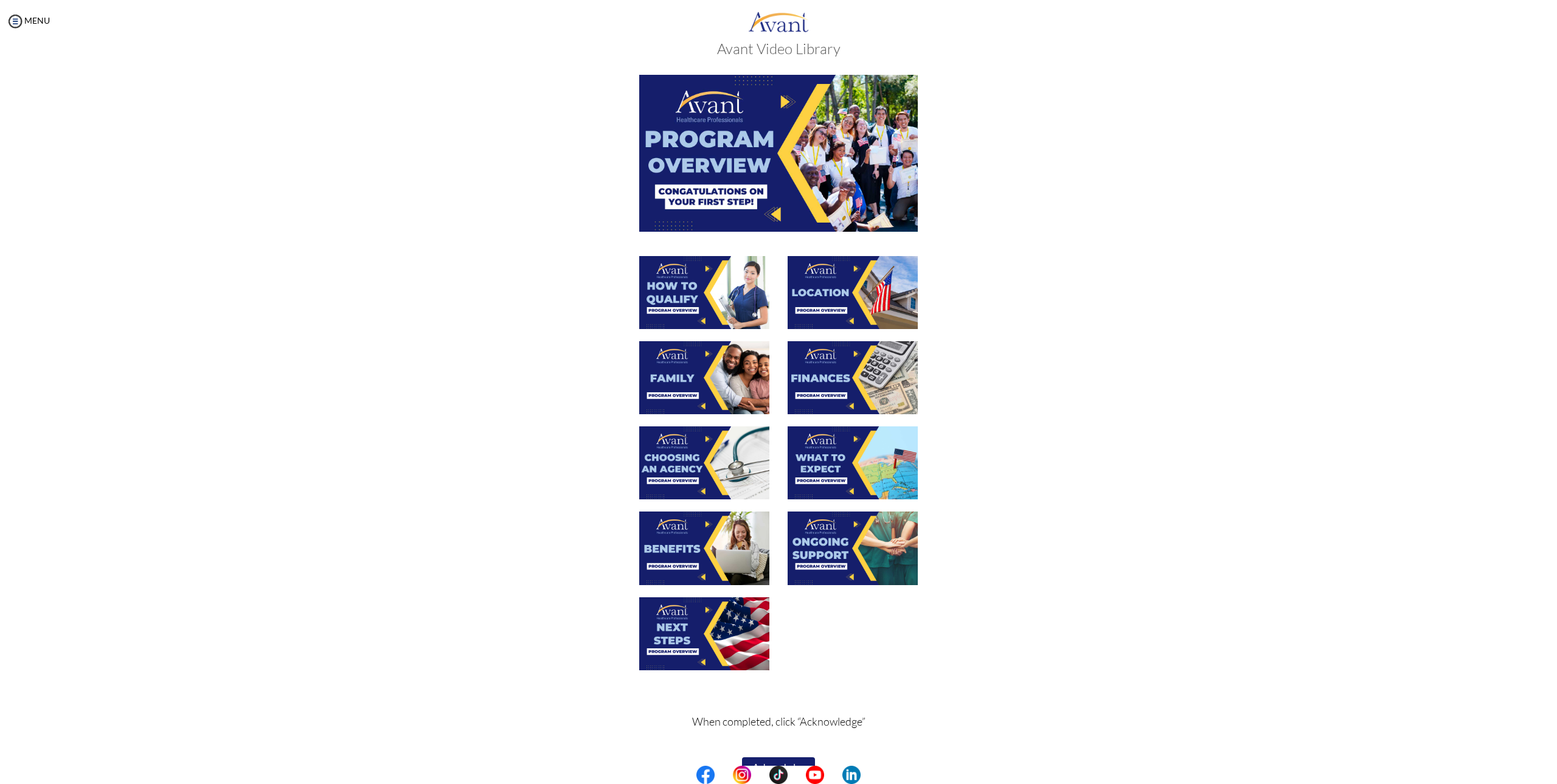
scroll to position [52, 0]
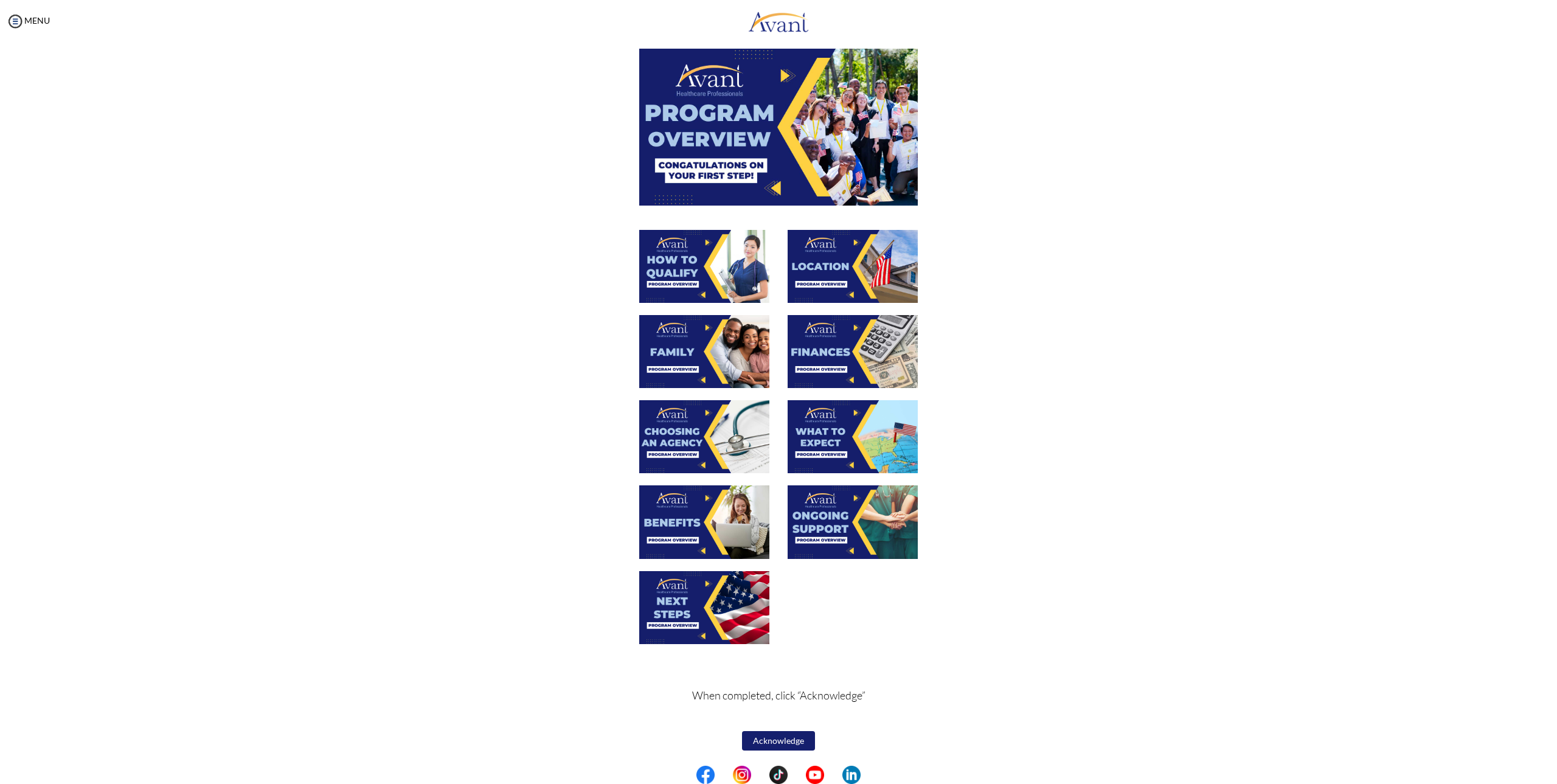
click at [758, 734] on button "Acknowledge" at bounding box center [778, 740] width 73 height 19
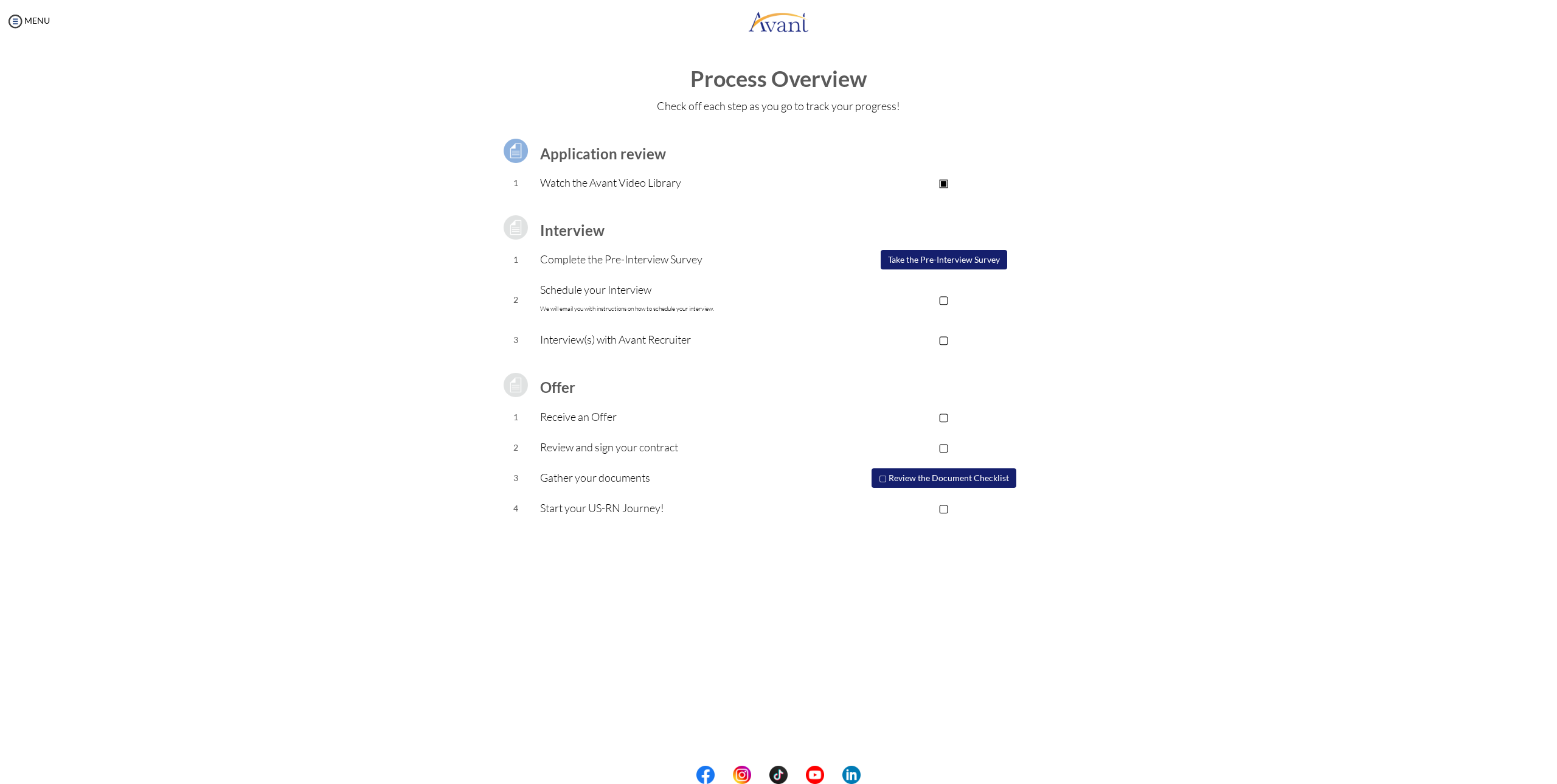
click at [953, 485] on button "▢ Review the Document Checklist" at bounding box center [944, 477] width 145 height 19
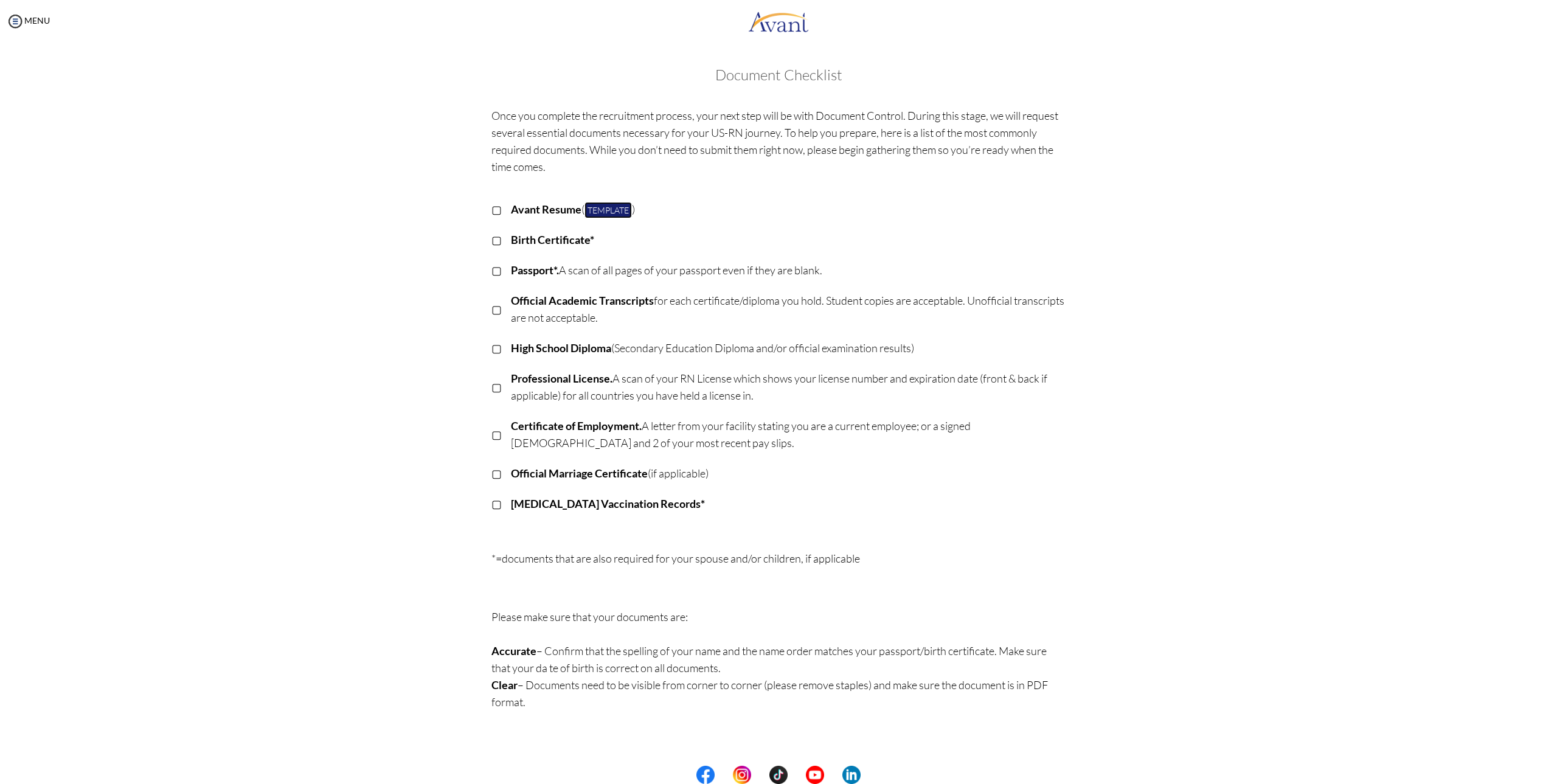
click at [624, 208] on link "Template" at bounding box center [608, 210] width 47 height 17
click at [49, 19] on link "MENU" at bounding box center [27, 20] width 44 height 10
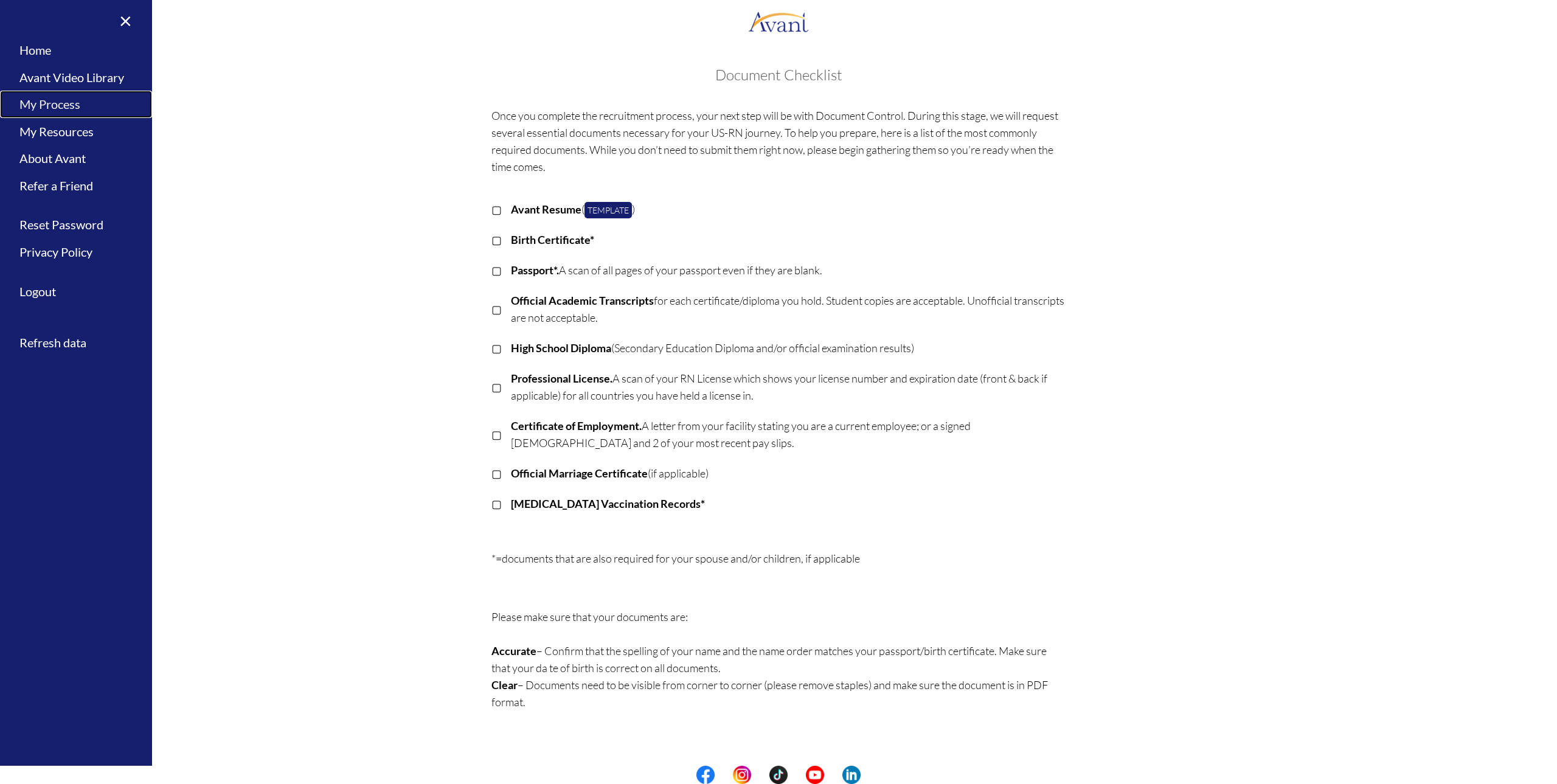
click at [85, 110] on link "My Process" at bounding box center [76, 104] width 152 height 27
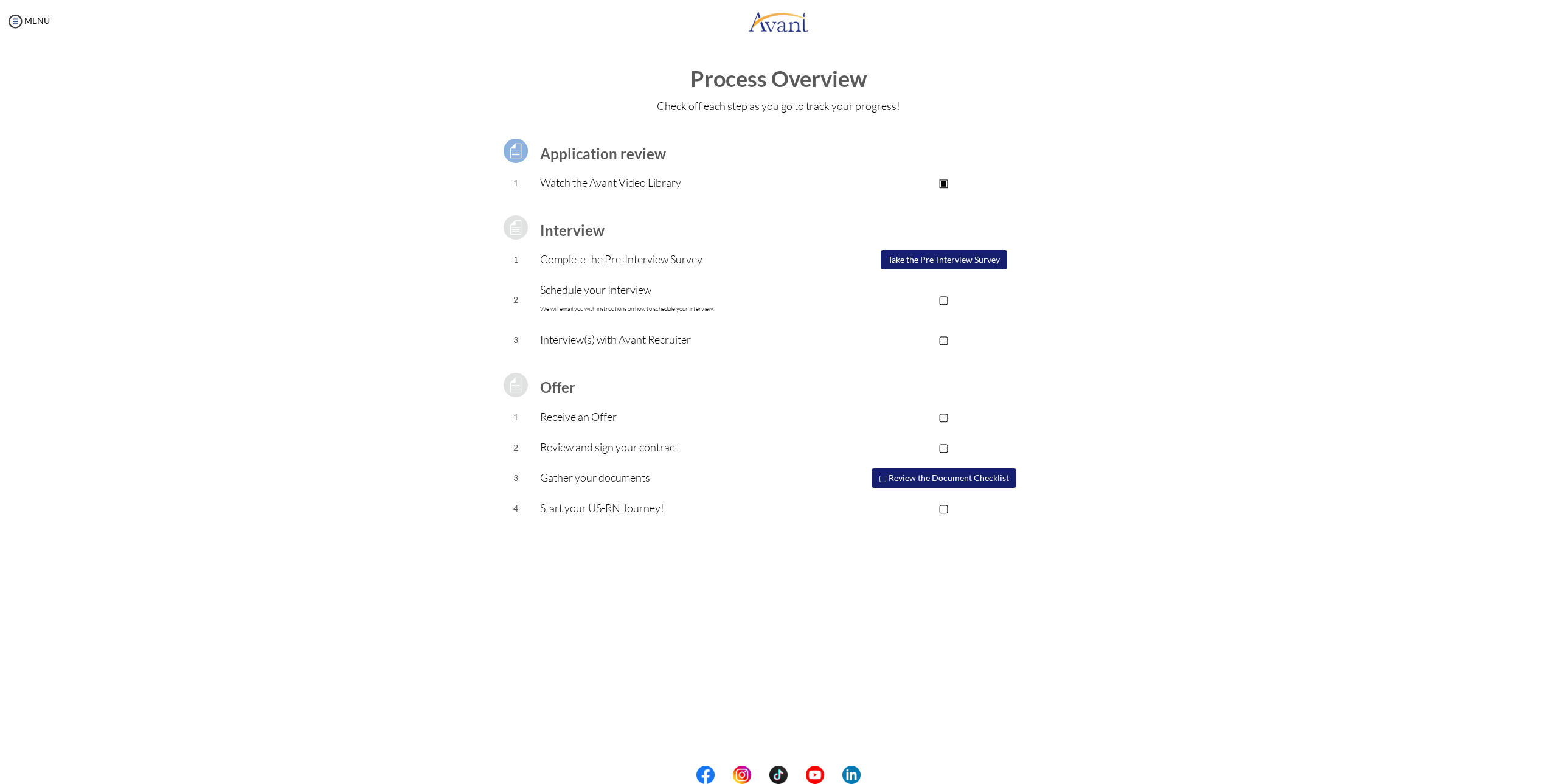
click at [621, 292] on p "Schedule your Interview We will email you with instructions on how to schedule …" at bounding box center [681, 299] width 282 height 37
click at [965, 255] on button "Take the Pre-Interview Survey" at bounding box center [944, 259] width 126 height 19
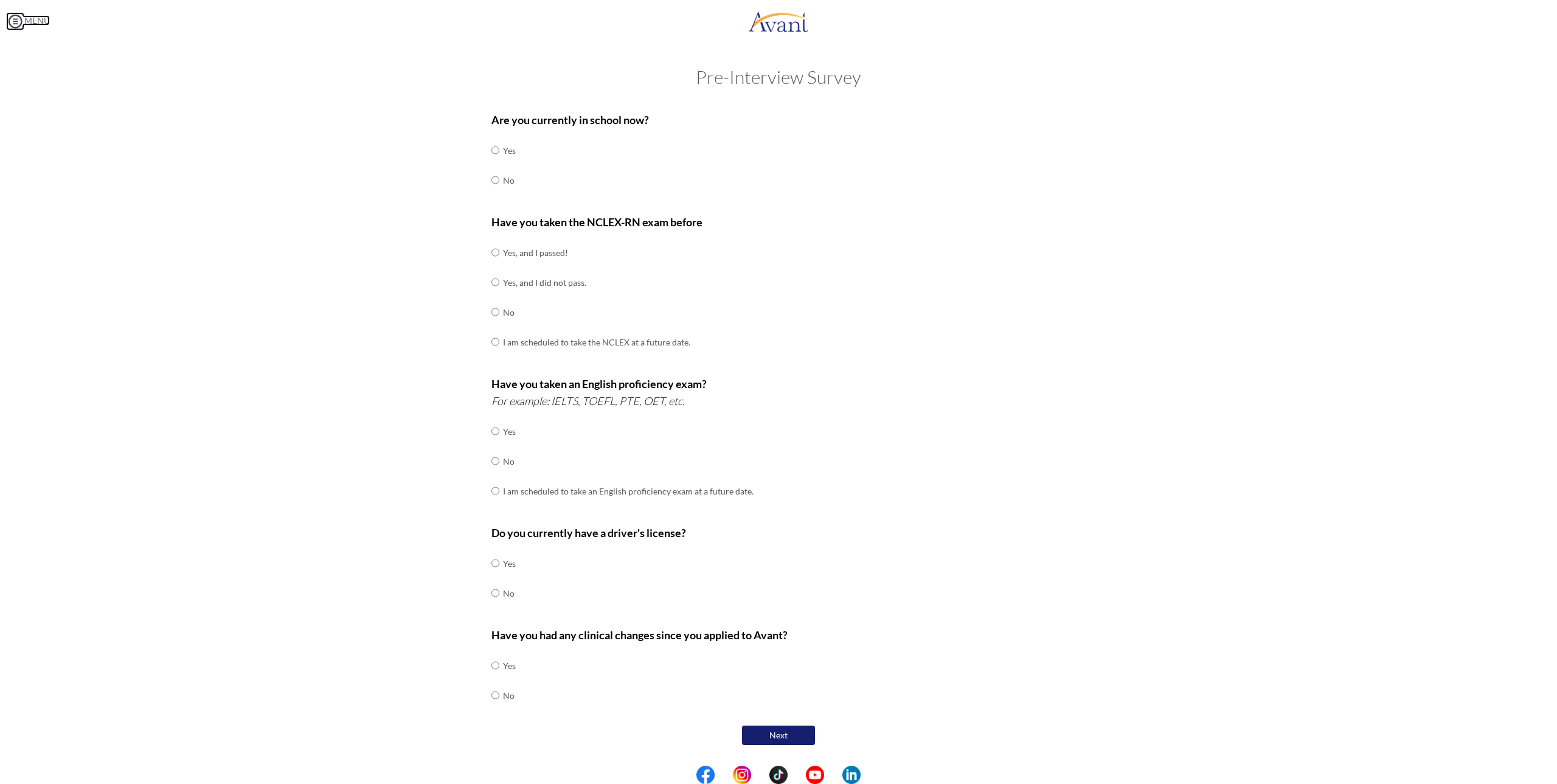
click at [12, 13] on img at bounding box center [14, 21] width 18 height 18
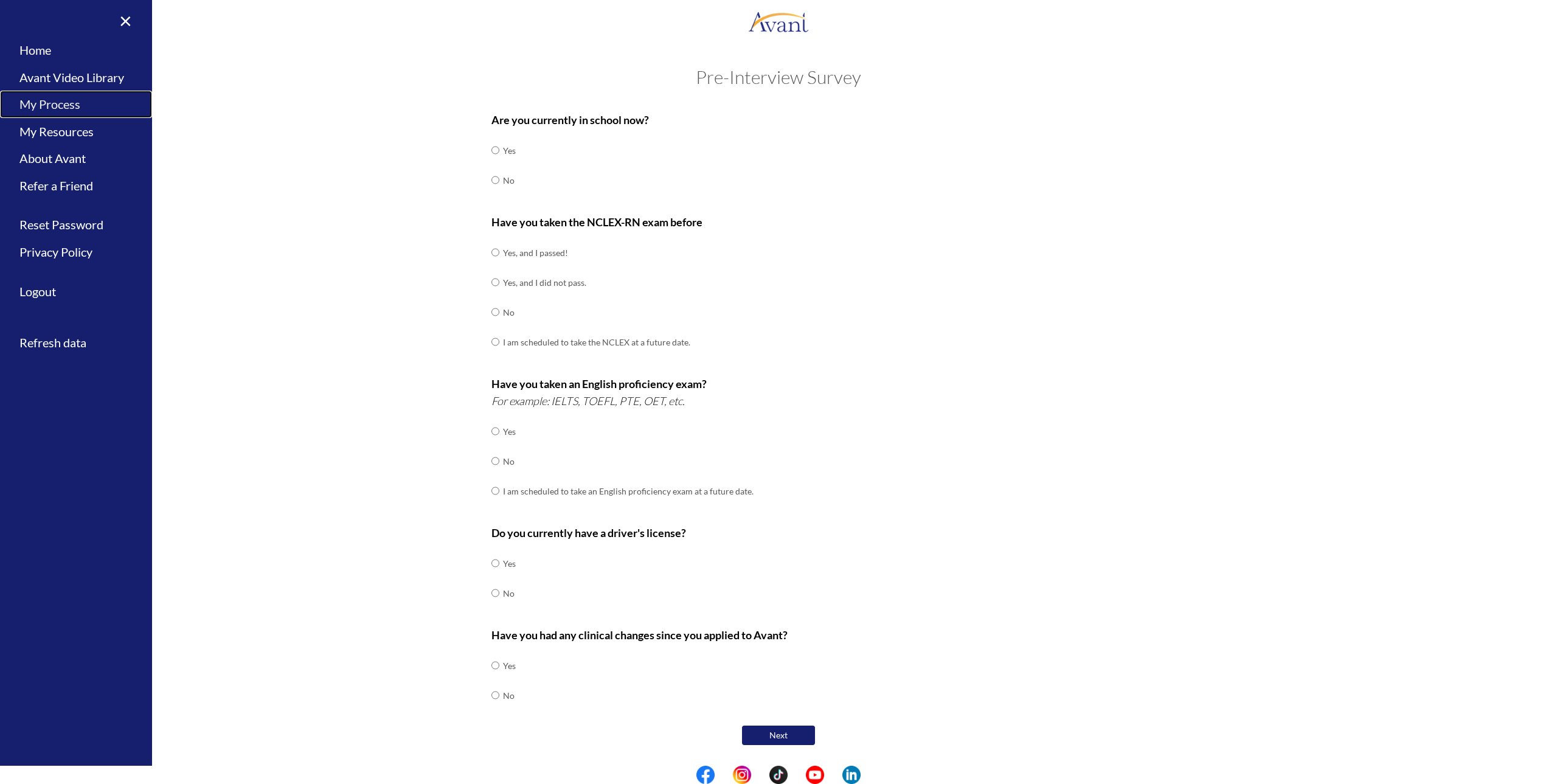
click at [67, 106] on link "My Process" at bounding box center [76, 104] width 152 height 27
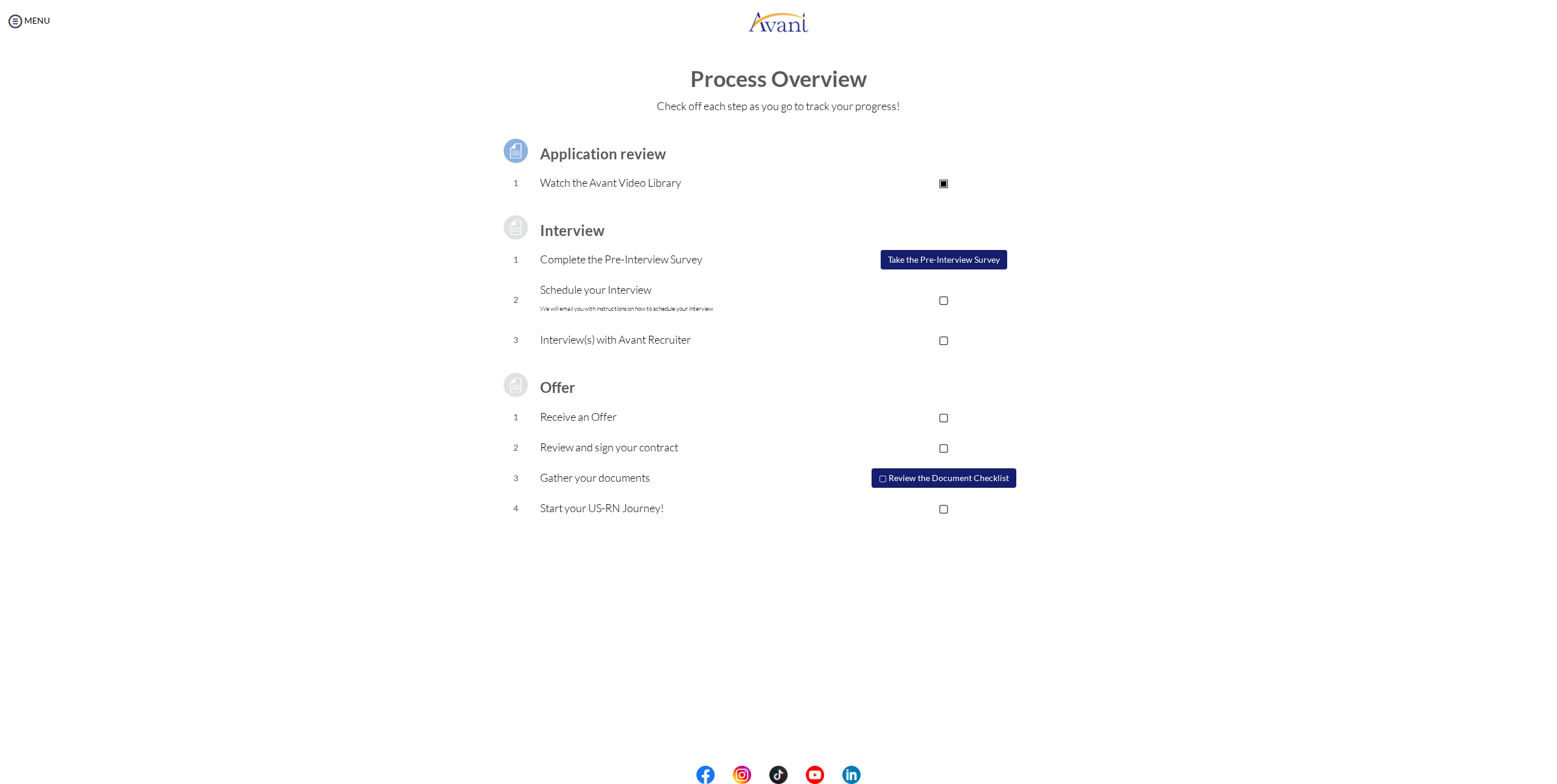
click at [42, 13] on div "MENU" at bounding box center [24, 392] width 50 height 784
click at [42, 18] on link "MENU" at bounding box center [27, 20] width 44 height 10
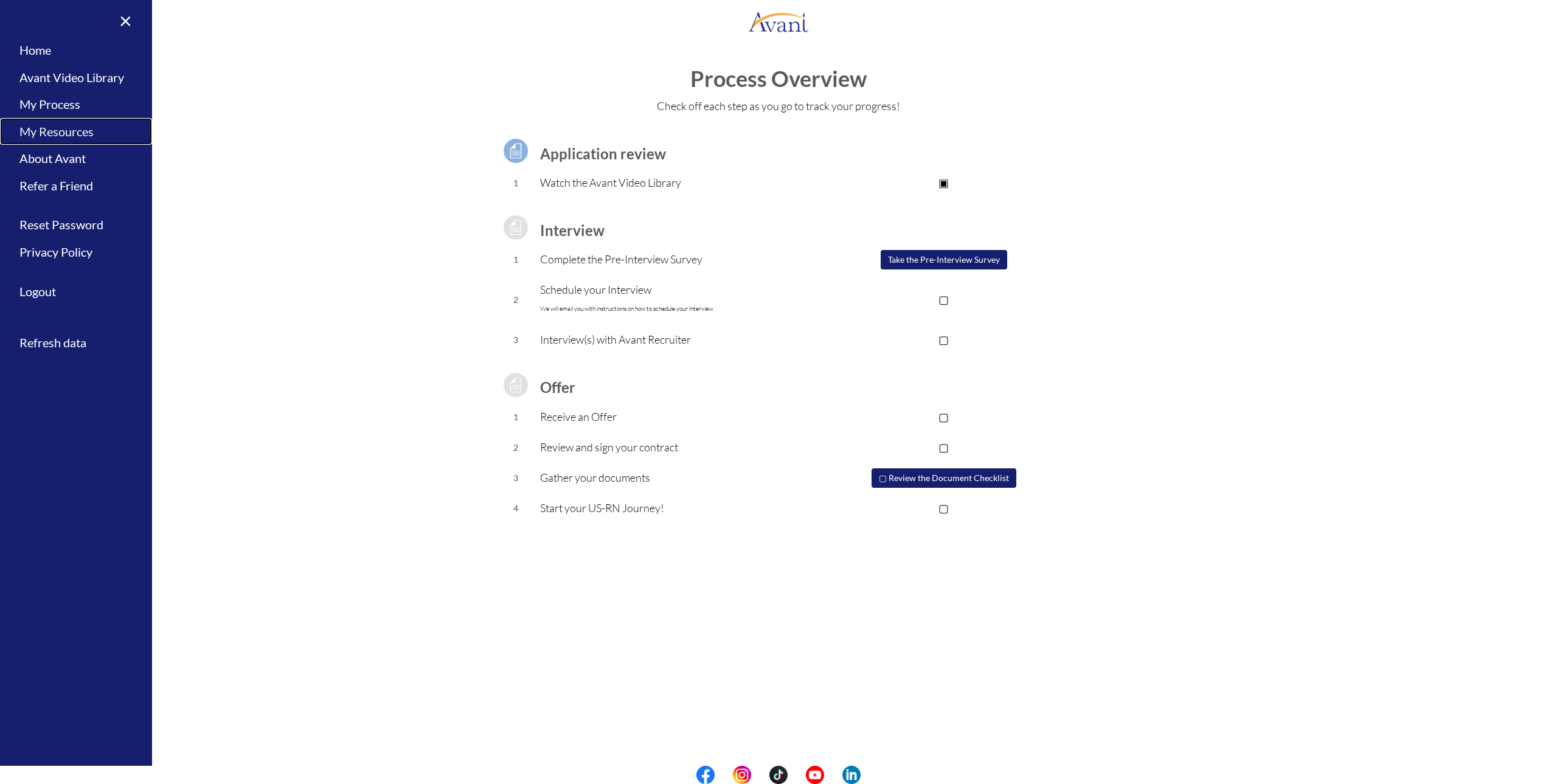
click at [88, 129] on link "My Resources" at bounding box center [76, 131] width 152 height 27
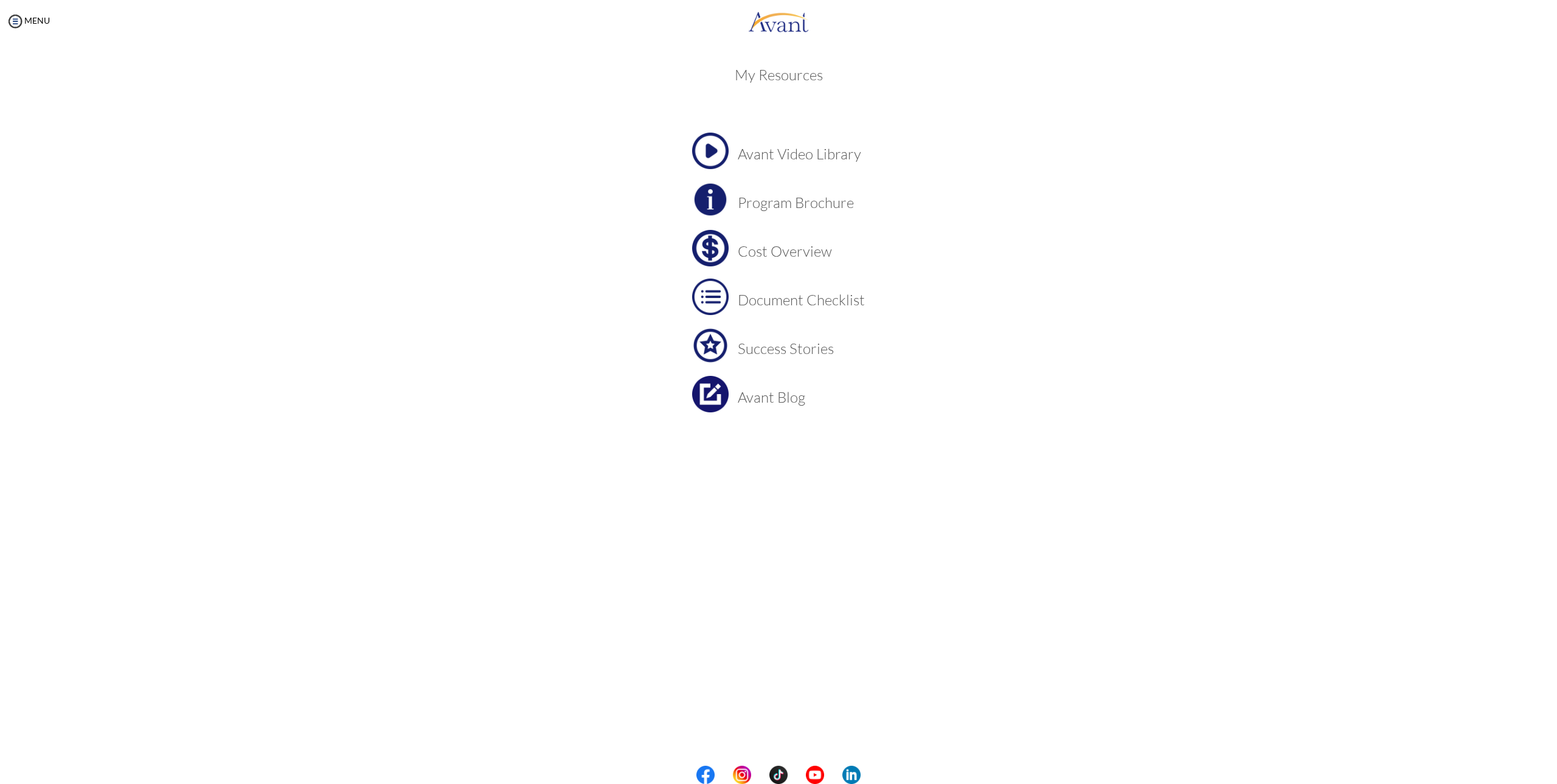
click at [804, 243] on h3 "Cost Overview" at bounding box center [801, 251] width 127 height 16
click at [800, 299] on h3 "Document Checklist" at bounding box center [801, 300] width 127 height 16
